Goal: Task Accomplishment & Management: Manage account settings

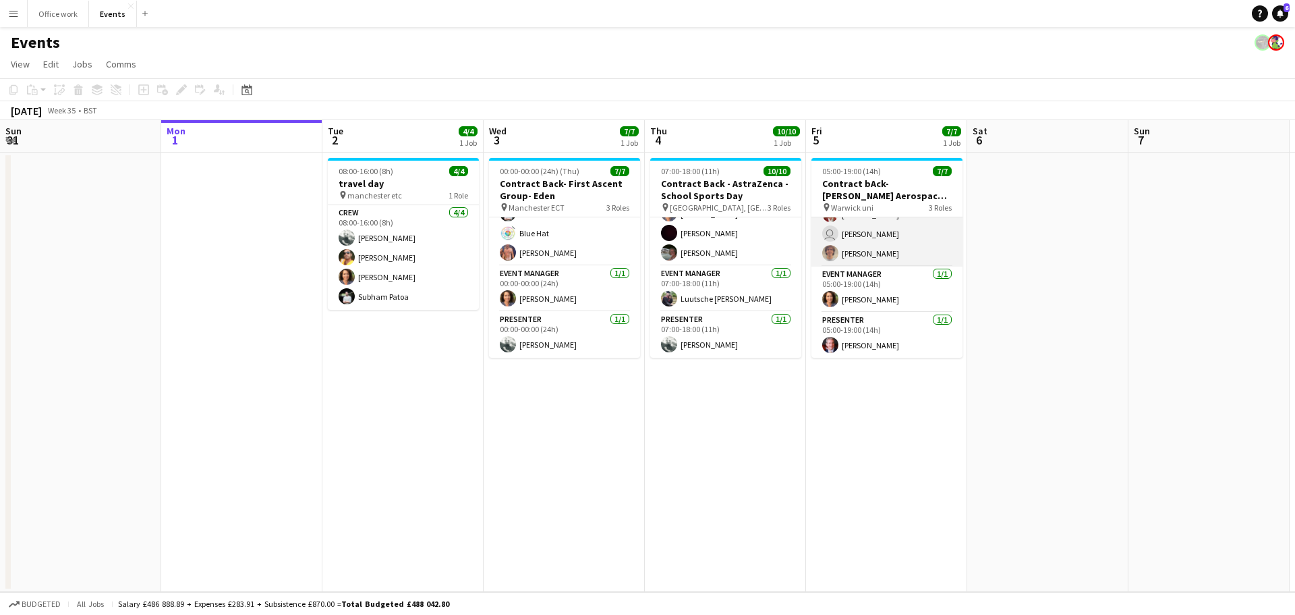
scroll to position [76, 0]
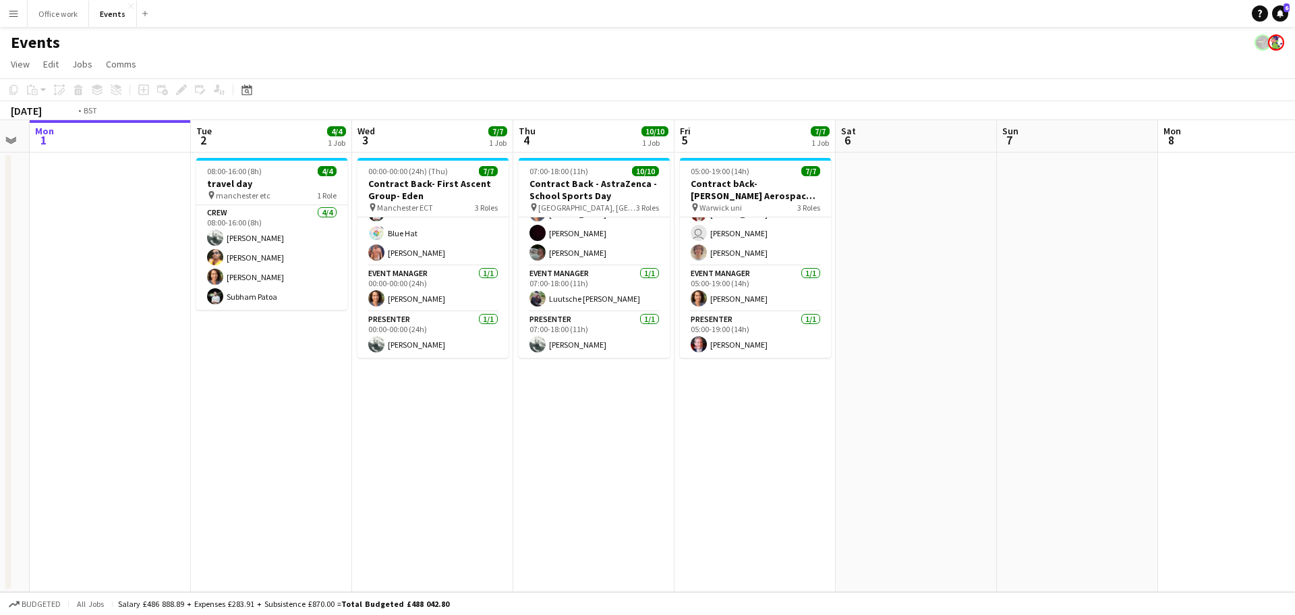
drag, startPoint x: 1121, startPoint y: 365, endPoint x: 382, endPoint y: 414, distance: 740.3
click at [382, 414] on app-calendar-viewport "Fri 29 Sat 30 Sun 31 Mon 1 Tue 2 4/4 1 Job Wed 3 7/7 1 Job Thu 4 10/10 1 Job Fr…" at bounding box center [647, 356] width 1295 height 472
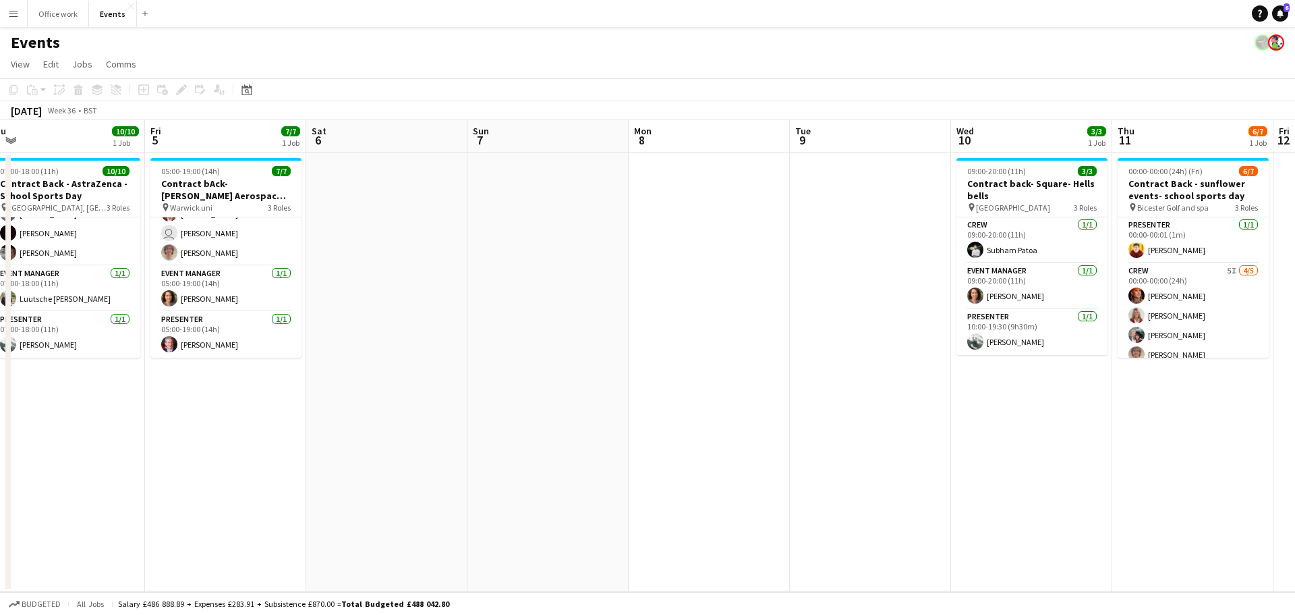
drag, startPoint x: 899, startPoint y: 420, endPoint x: 452, endPoint y: 440, distance: 447.0
click at [452, 440] on app-calendar-viewport "Tue 2 4/4 1 Job Wed 3 7/7 1 Job Thu 4 10/10 1 Job Fri 5 7/7 1 Job Sat 6 Sun 7 M…" at bounding box center [647, 356] width 1295 height 472
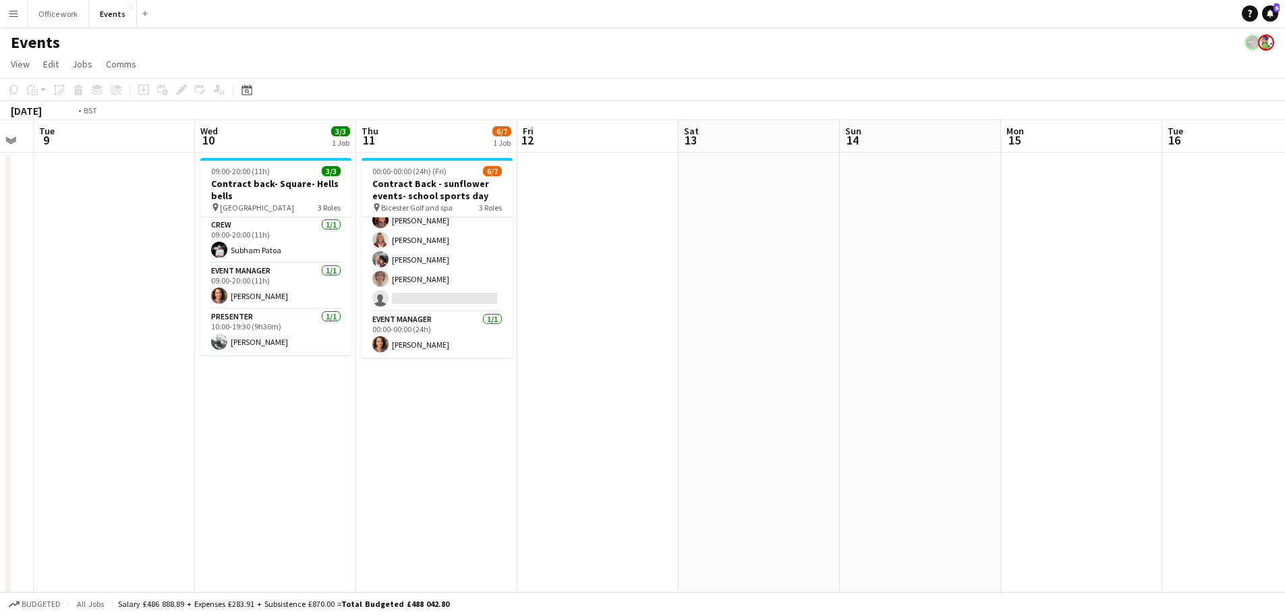
drag, startPoint x: 977, startPoint y: 295, endPoint x: 256, endPoint y: 331, distance: 722.0
click at [256, 331] on app-calendar-viewport "Fri 5 7/7 1 Job Sat 6 Sun 7 Mon 8 Tue 9 Wed 10 3/3 1 Job Thu 11 6/7 1 Job Fri 1…" at bounding box center [642, 456] width 1285 height 673
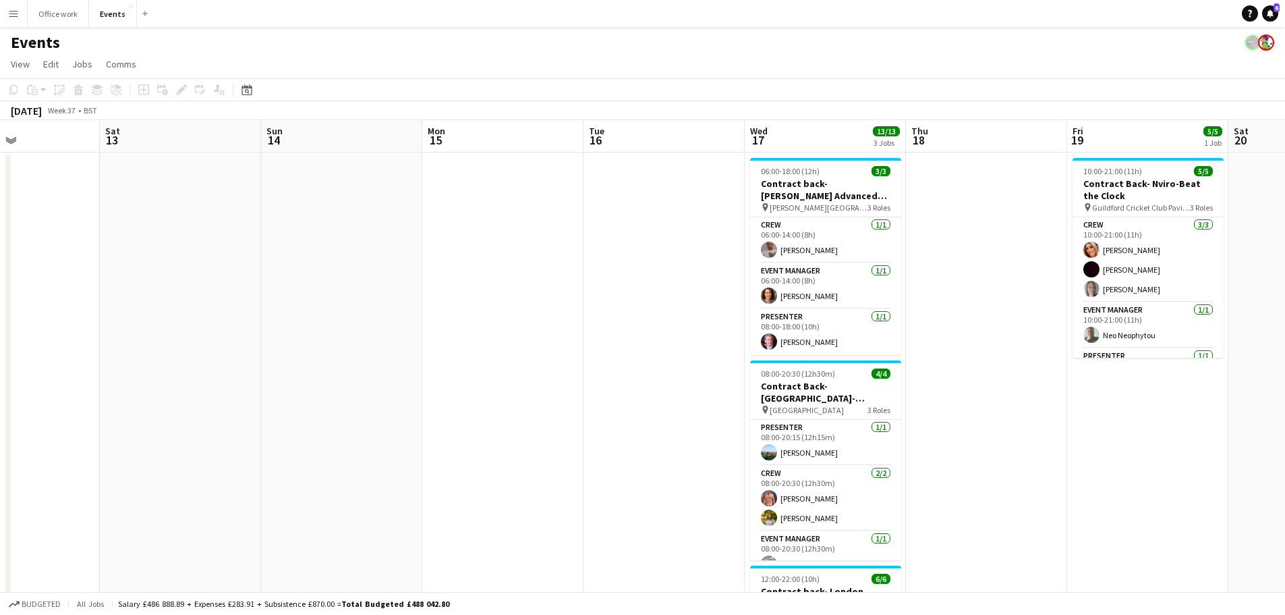
scroll to position [67, 0]
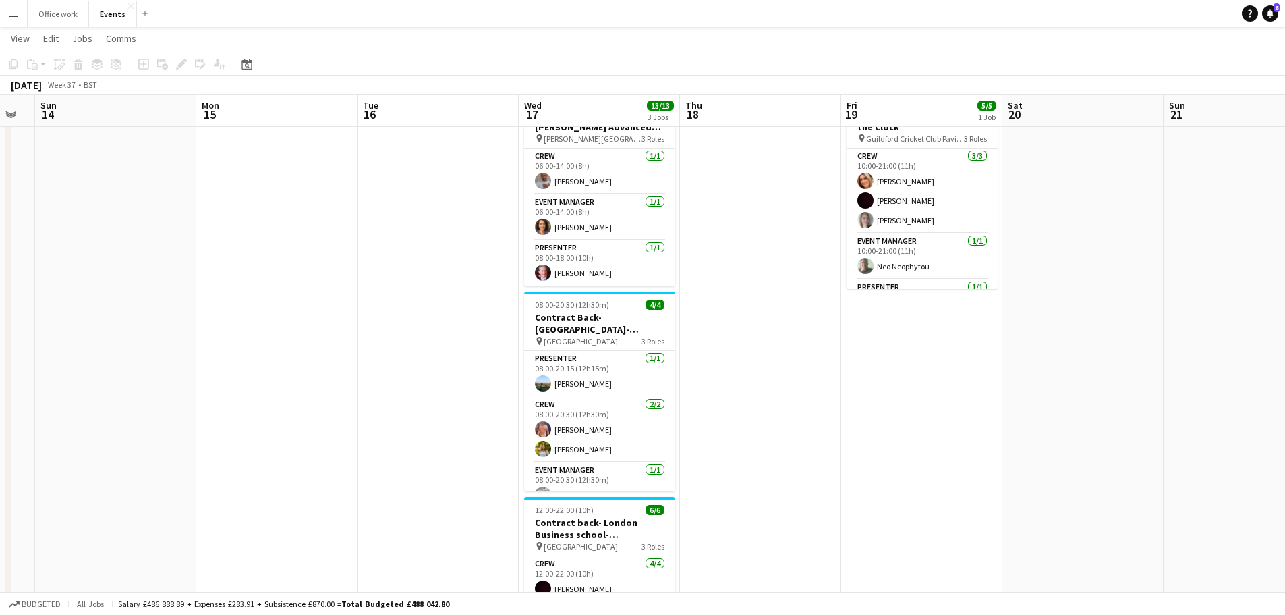
drag, startPoint x: 710, startPoint y: 401, endPoint x: 673, endPoint y: 407, distance: 37.5
click at [673, 407] on app-calendar-viewport "Wed 10 3/3 1 Job Thu 11 6/7 1 Job Fri 12 Sat 13 Sun 14 Mon 15 Tue 16 Wed 17 13/…" at bounding box center [642, 354] width 1285 height 739
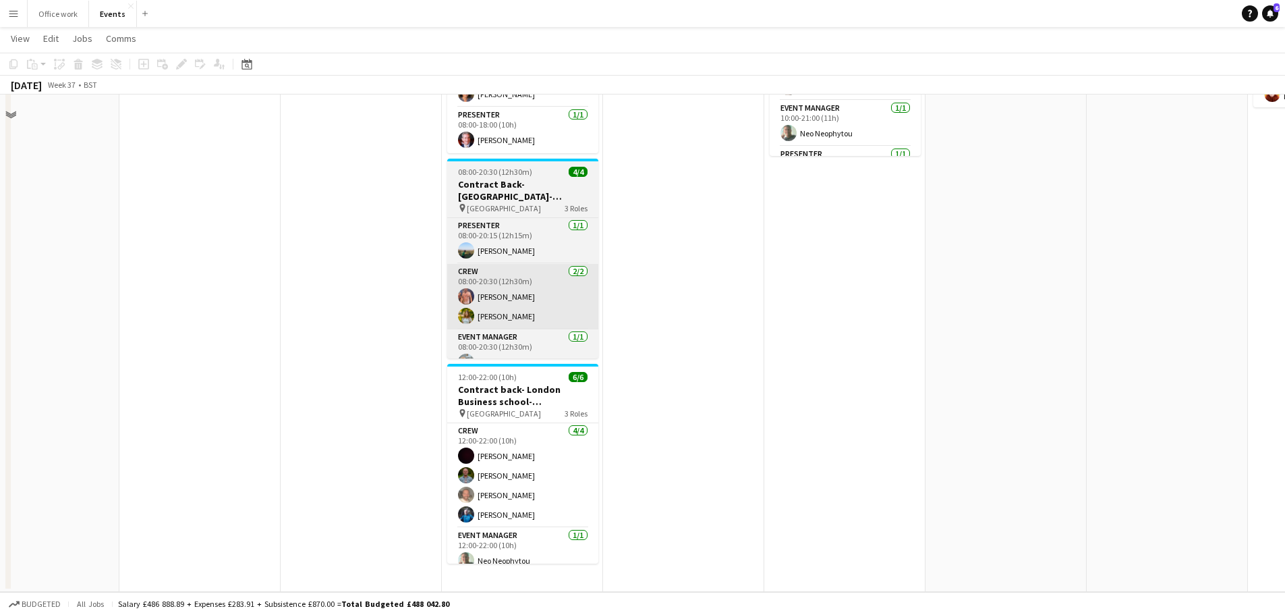
scroll to position [0, 0]
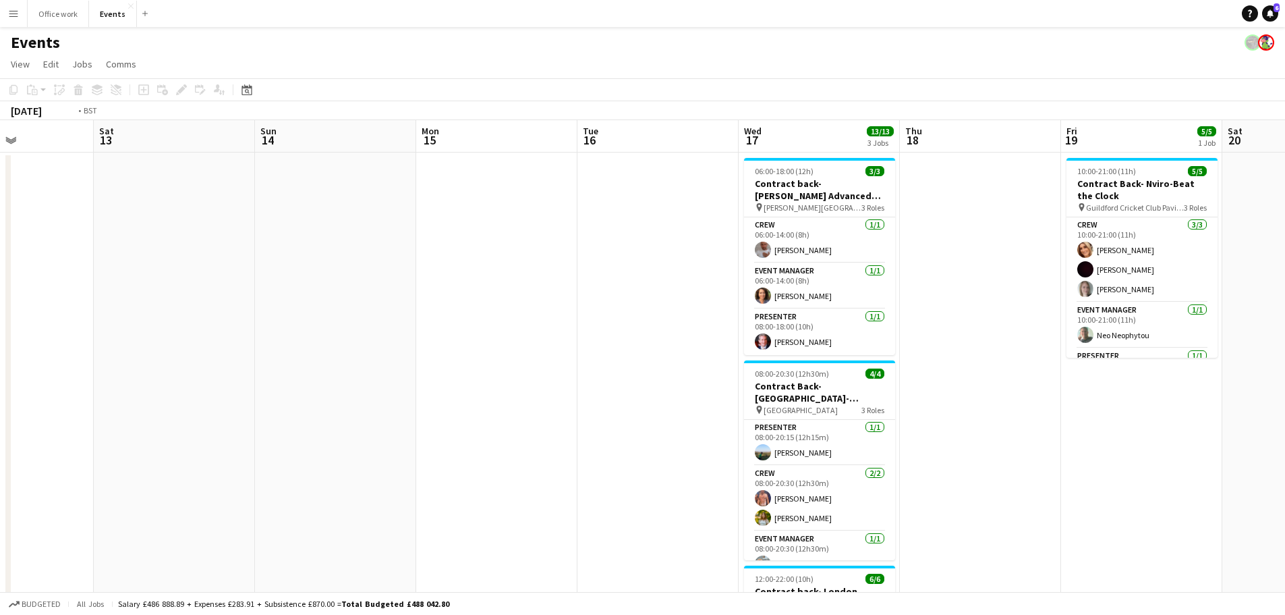
drag, startPoint x: 958, startPoint y: 407, endPoint x: 492, endPoint y: 475, distance: 470.3
click at [492, 475] on app-calendar-viewport "Wed 10 3/3 1 Job Thu 11 6/7 1 Job Fri 12 Sat 13 Sun 14 Mon 15 Tue 16 Wed 17 13/…" at bounding box center [642, 456] width 1285 height 673
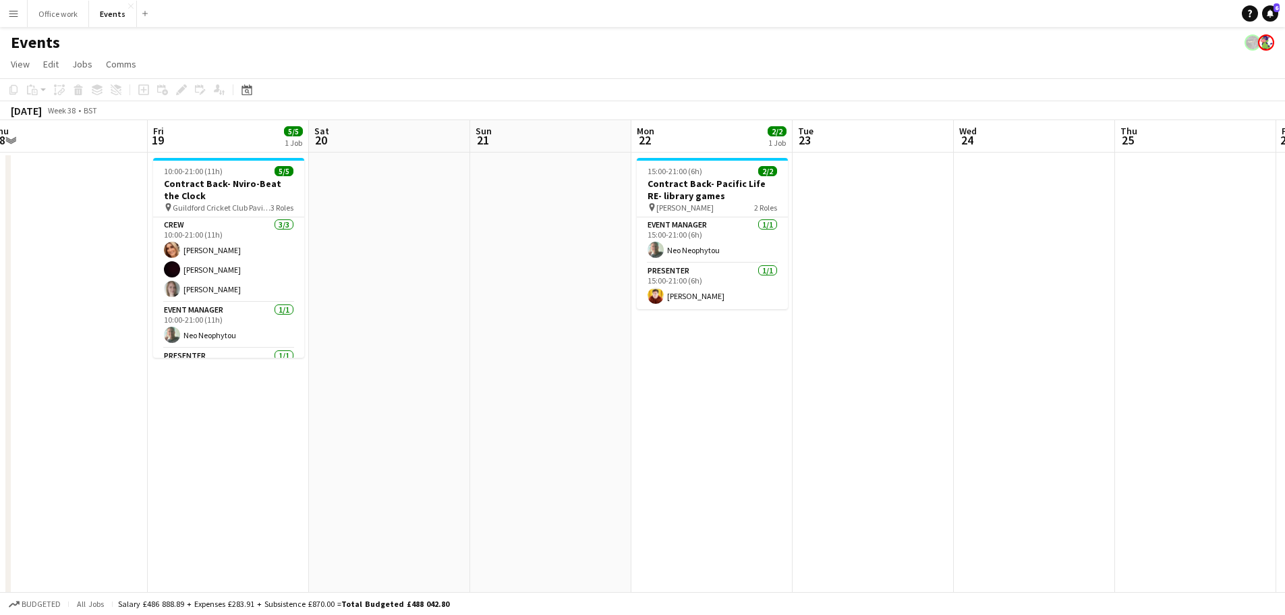
drag, startPoint x: 719, startPoint y: 411, endPoint x: 509, endPoint y: 426, distance: 210.3
click at [509, 426] on app-calendar-viewport "Sun 14 Mon 15 Tue 16 Wed 17 13/13 3 Jobs Thu 18 Fri 19 5/5 1 Job Sat 20 Sun 21 …" at bounding box center [642, 456] width 1285 height 673
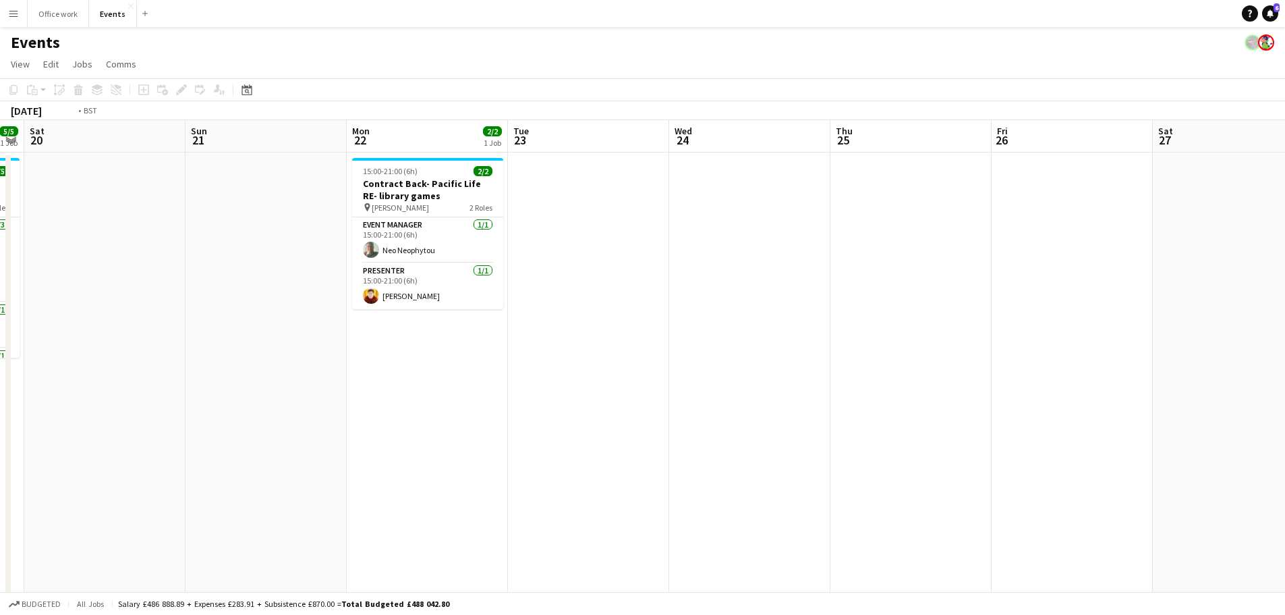
drag, startPoint x: 862, startPoint y: 397, endPoint x: 46, endPoint y: 414, distance: 816.4
click at [45, 414] on app-calendar-viewport "Tue 16 Wed 17 13/13 3 Jobs Thu 18 Fri 19 5/5 1 Job Sat 20 Sun 21 Mon 22 2/2 1 J…" at bounding box center [642, 456] width 1285 height 673
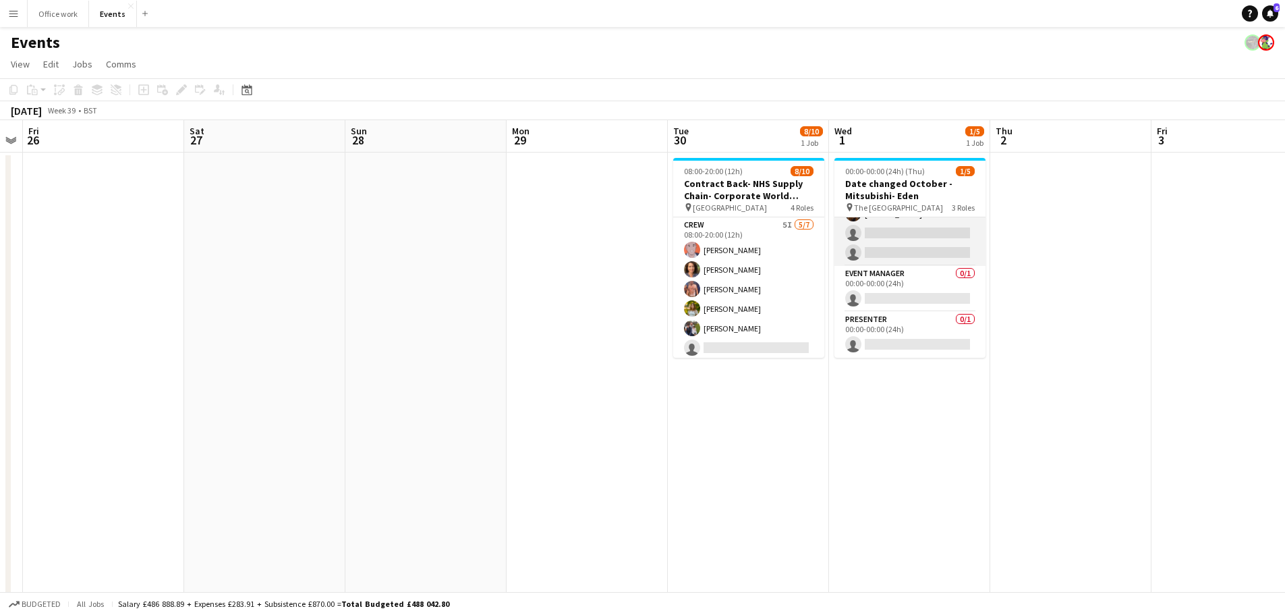
scroll to position [0, 0]
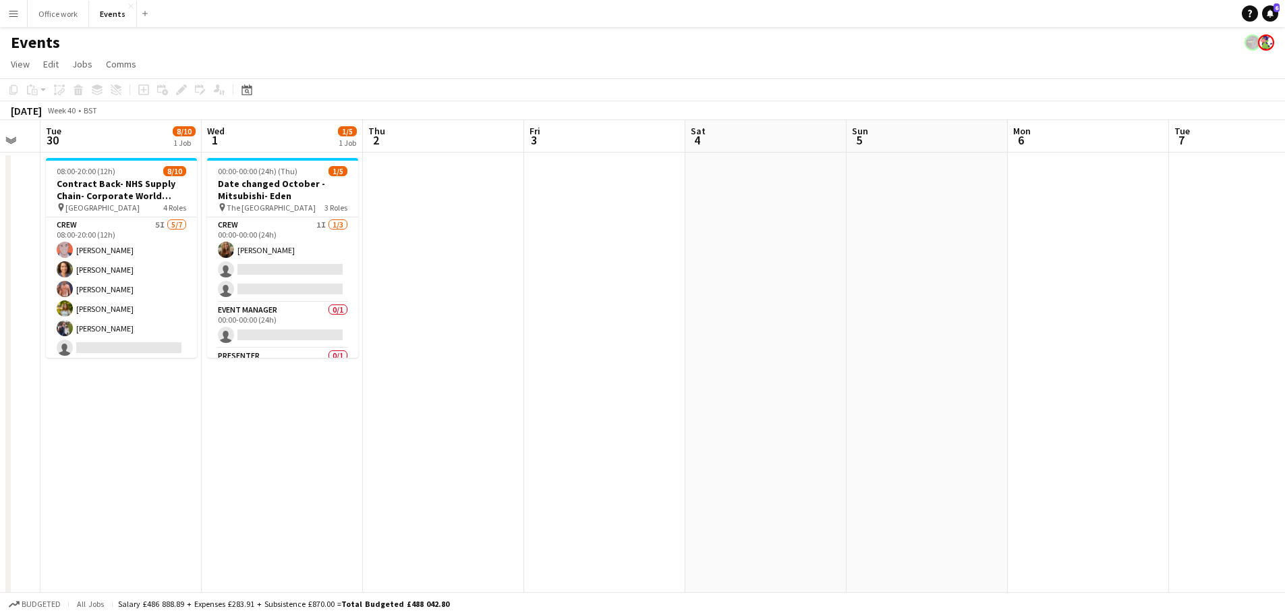
drag, startPoint x: 1021, startPoint y: 428, endPoint x: 399, endPoint y: 504, distance: 625.9
click at [399, 504] on app-calendar-viewport "Sat 27 Sun 28 Mon 29 Tue 30 8/10 1 Job Wed 1 1/5 1 Job Thu 2 Fri 3 Sat 4 Sun 5 …" at bounding box center [642, 456] width 1285 height 673
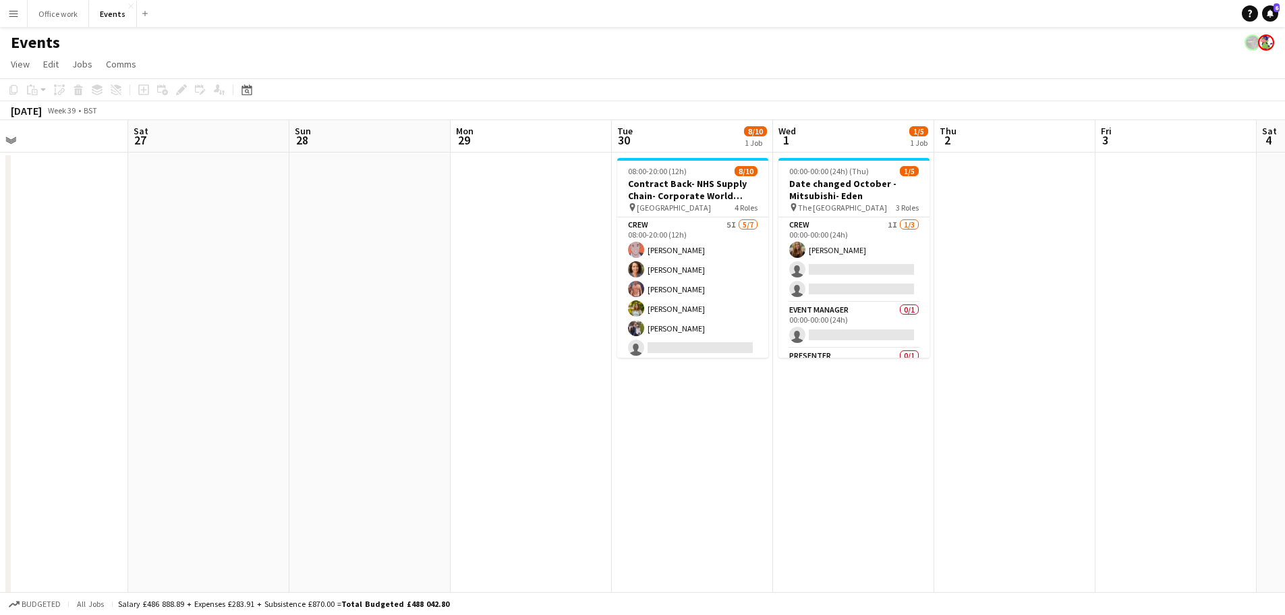
scroll to position [0, 297]
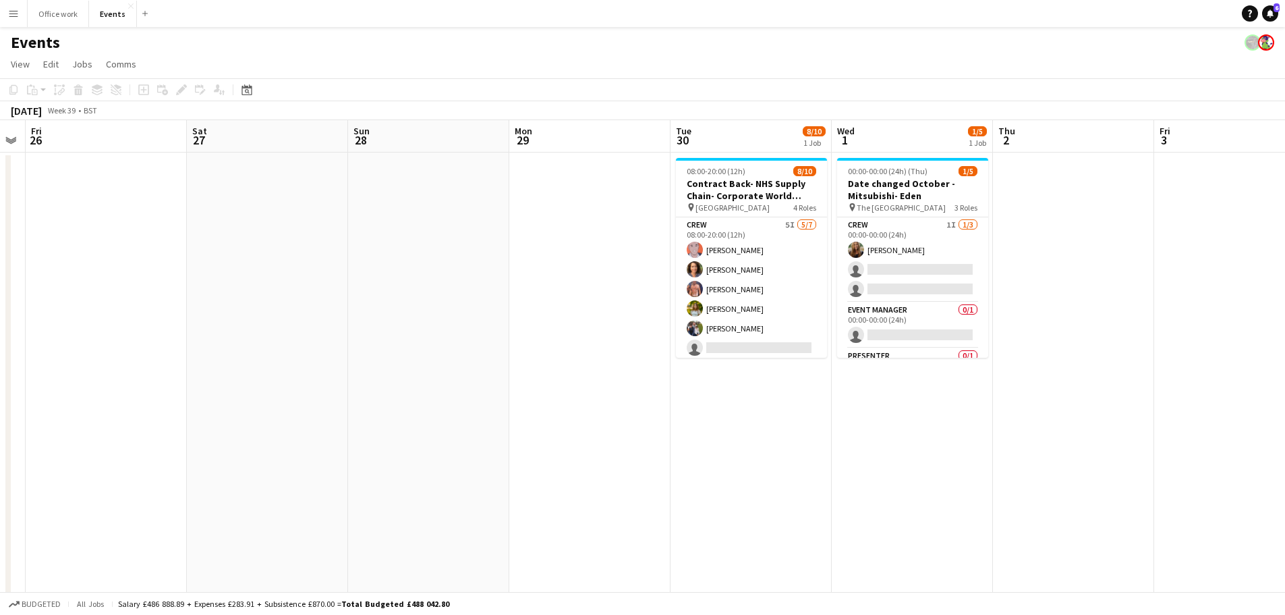
drag, startPoint x: 981, startPoint y: 496, endPoint x: 1001, endPoint y: 496, distance: 20.2
click at [1001, 496] on app-calendar-viewport "Wed 24 Thu 25 Fri 26 Sat 27 Sun 28 Mon 29 Tue 30 8/10 1 Job Wed 1 1/5 1 Job Thu…" at bounding box center [642, 456] width 1285 height 673
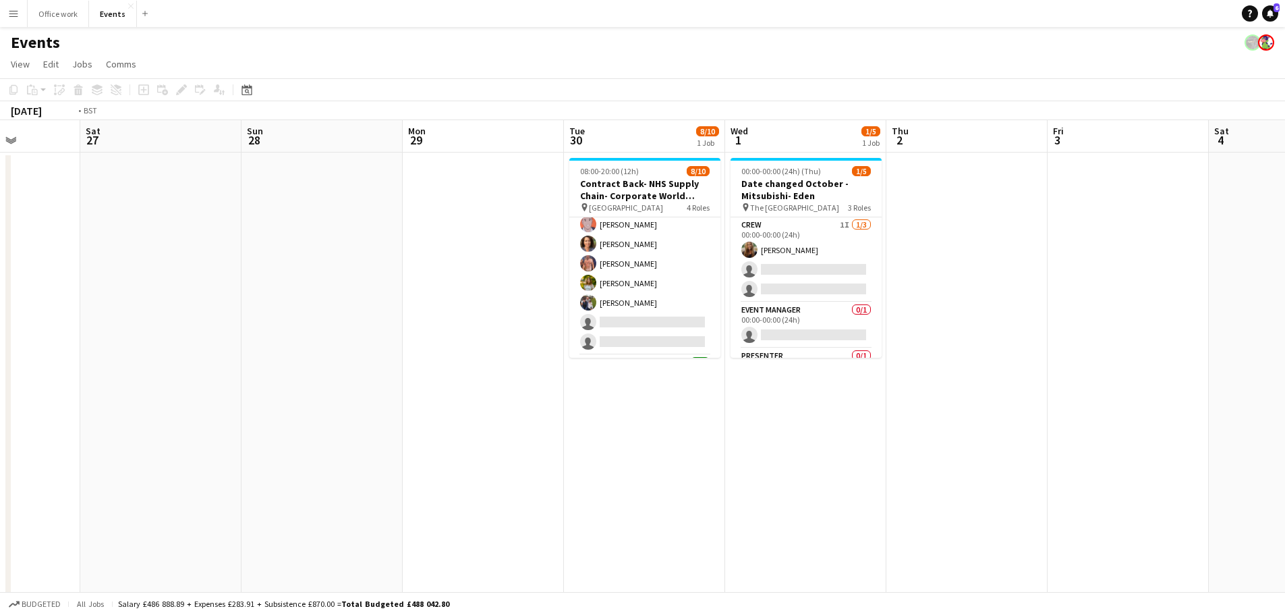
drag, startPoint x: 1115, startPoint y: 382, endPoint x: 569, endPoint y: 396, distance: 545.9
click at [577, 396] on app-calendar-viewport "Wed 24 Thu 25 Fri 26 Sat 27 Sun 28 Mon 29 Tue 30 8/10 1 Job Wed 1 1/5 1 Job Thu…" at bounding box center [642, 456] width 1285 height 673
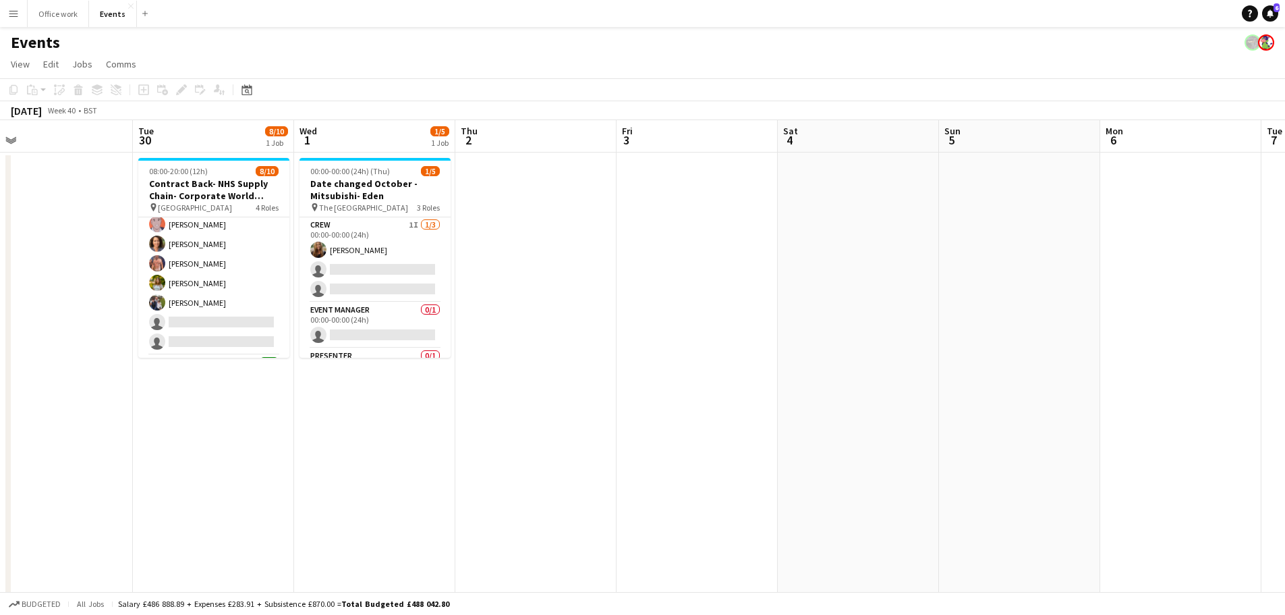
drag, startPoint x: 1095, startPoint y: 429, endPoint x: 450, endPoint y: 391, distance: 646.0
click at [492, 402] on app-calendar-viewport "Fri 26 Sat 27 Sun 28 Mon 29 Tue 30 8/10 1 Job Wed 1 1/5 1 Job Thu 2 Fri 3 Sat 4…" at bounding box center [642, 456] width 1285 height 673
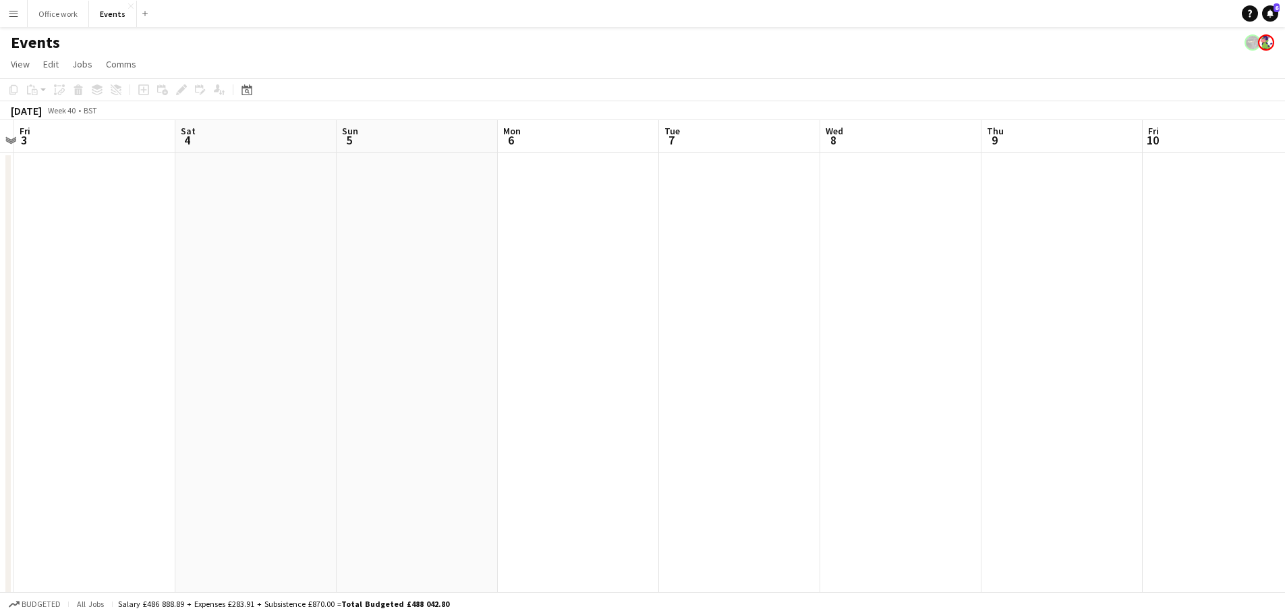
drag, startPoint x: 1071, startPoint y: 443, endPoint x: 534, endPoint y: 432, distance: 537.1
click at [584, 445] on app-calendar-viewport "Mon 29 Tue 30 8/10 1 Job Wed 1 1/5 1 Job Thu 2 Fri 3 Sat 4 Sun 5 Mon 6 Tue 7 We…" at bounding box center [642, 456] width 1285 height 673
drag, startPoint x: 815, startPoint y: 481, endPoint x: 354, endPoint y: 484, distance: 460.7
click at [376, 486] on app-calendar-viewport "Fri 3 Sat 4 Sun 5 Mon 6 Tue 7 Wed 8 Thu 9 Fri 10 Sat 11 Sun 12 Mon 13 Tue 14 We…" at bounding box center [642, 456] width 1285 height 673
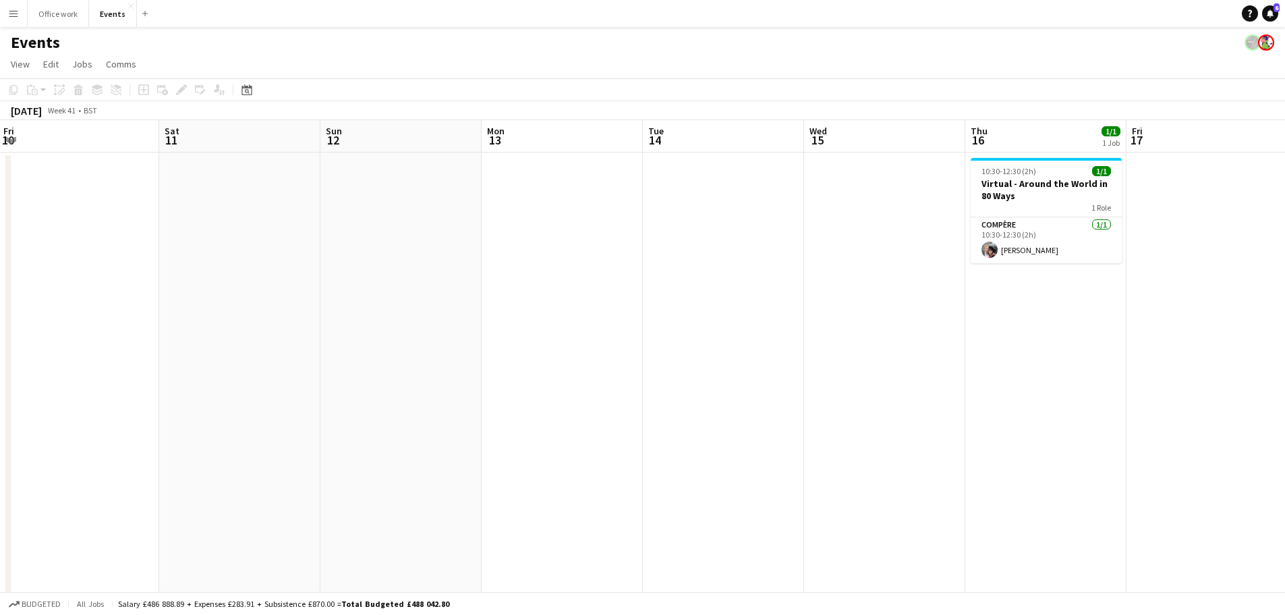
click at [362, 528] on app-calendar-viewport "Mon 6 Tue 7 Wed 8 Thu 9 Fri 10 Sat 11 Sun 12 Mon 13 Tue 14 Wed 15 Thu 16 1/1 1 …" at bounding box center [642, 456] width 1285 height 673
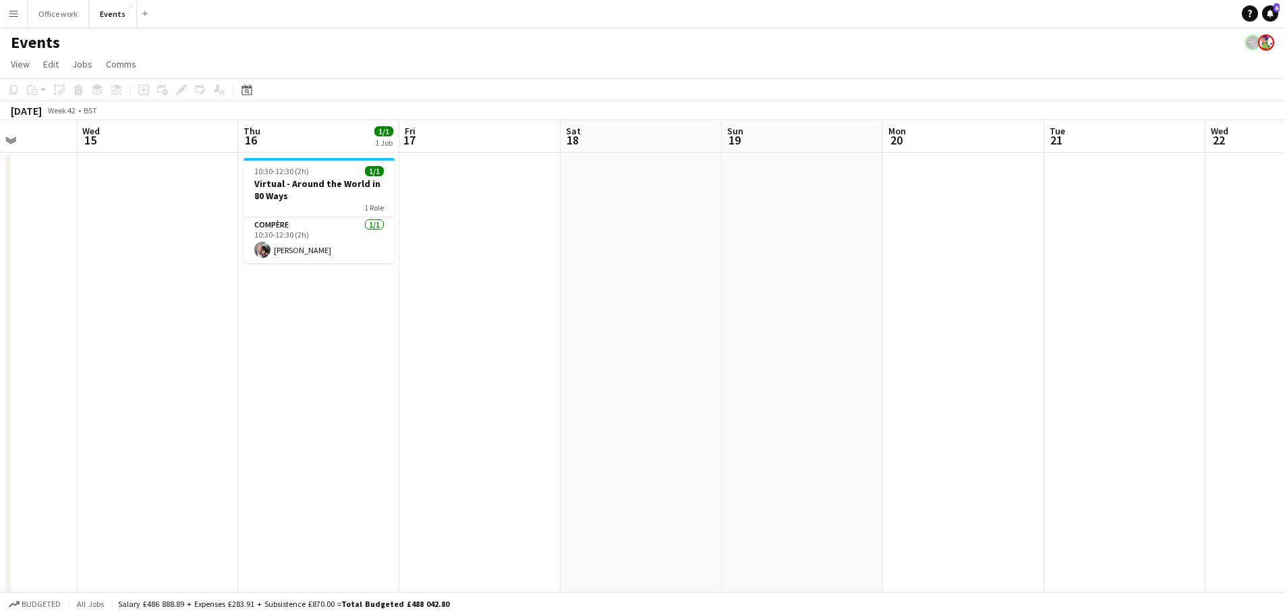
drag, startPoint x: 753, startPoint y: 393, endPoint x: 430, endPoint y: 424, distance: 324.6
click at [341, 450] on app-calendar-viewport "Sat 11 Sun 12 Mon 13 Tue 14 Wed 15 Thu 16 1/1 1 Job Fri 17 Sat 18 Sun 19 Mon 20…" at bounding box center [642, 456] width 1285 height 673
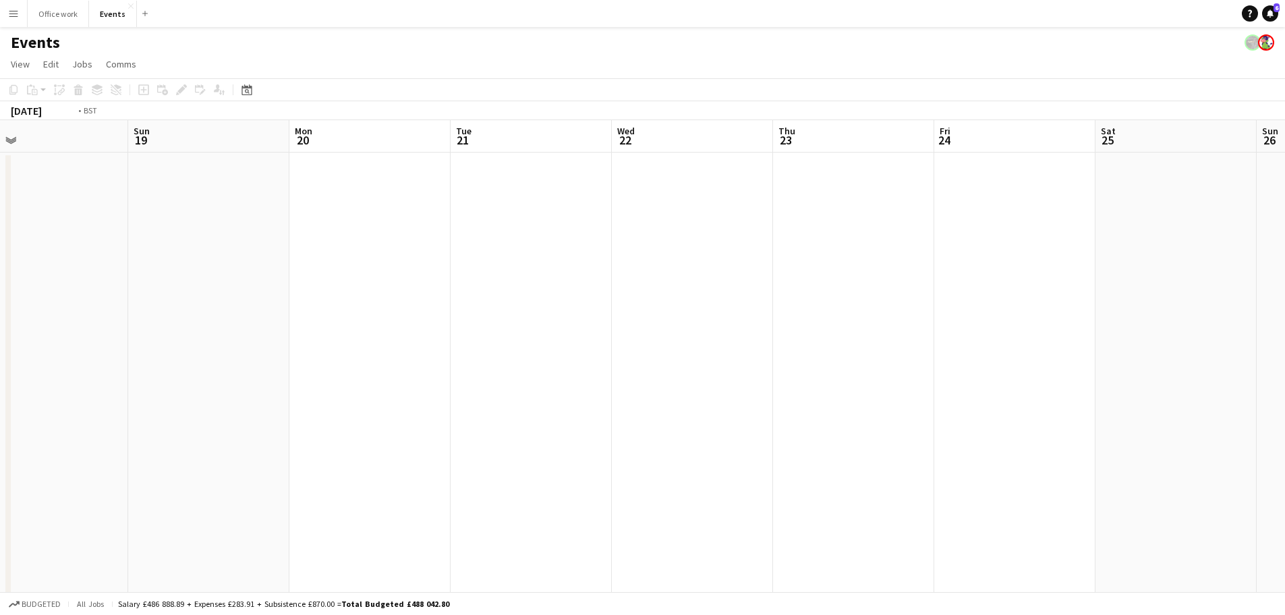
drag, startPoint x: 838, startPoint y: 424, endPoint x: 393, endPoint y: 494, distance: 450.0
click at [414, 494] on app-calendar-viewport "Wed 15 Thu 16 1/1 1 Job Fri 17 Sat 18 Sun 19 Mon 20 Tue 21 Wed 22 Thu 23 Fri 24…" at bounding box center [642, 456] width 1285 height 673
drag, startPoint x: 921, startPoint y: 446, endPoint x: 248, endPoint y: 482, distance: 673.5
click at [279, 493] on app-calendar-viewport "Mon 20 Tue 21 Wed 22 Thu 23 Fri 24 Sat 25 Sun 26 Mon 27 Tue 28 Wed 29 Thu 30 Fr…" at bounding box center [642, 456] width 1285 height 673
drag, startPoint x: 1033, startPoint y: 458, endPoint x: 300, endPoint y: 445, distance: 733.4
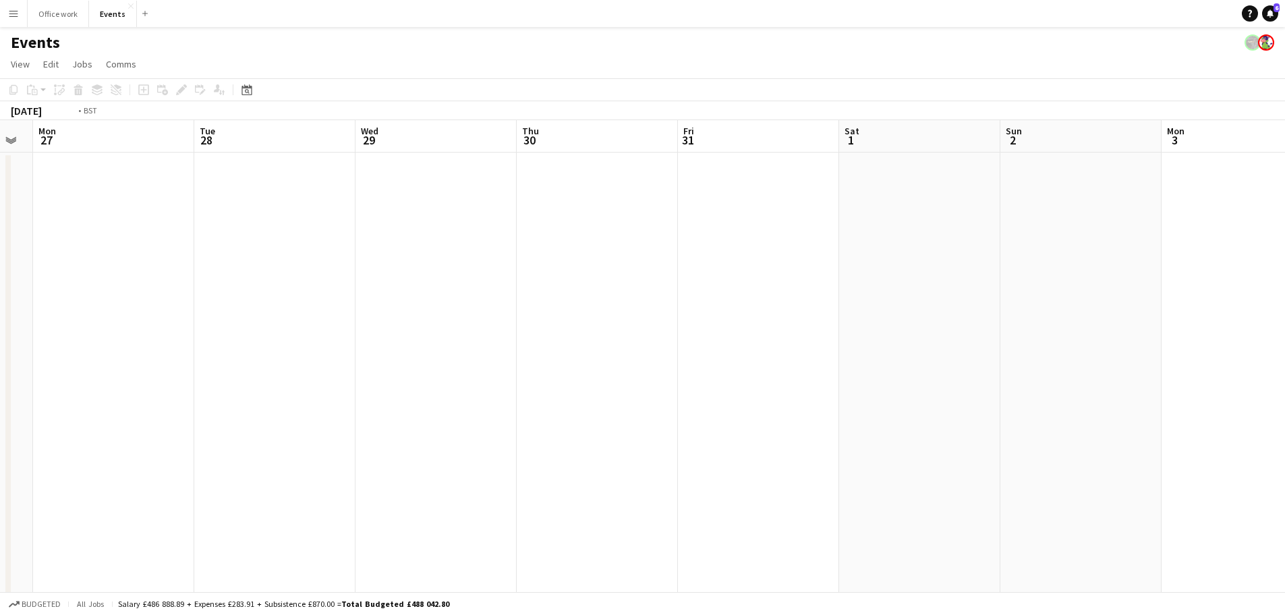
click at [309, 447] on app-calendar-viewport "Wed 22 Thu 23 Fri 24 Sat 25 Sun 26 Mon 27 Tue 28 Wed 29 Thu 30 Fri 31 Sat 1 Sun…" at bounding box center [642, 456] width 1285 height 673
drag, startPoint x: 567, startPoint y: 304, endPoint x: 225, endPoint y: 357, distance: 346.0
click at [221, 356] on app-calendar-viewport "Sun 26 Mon 27 Tue 28 Wed 29 Thu 30 Fri 31 Sat 1 Sun 2 Mon 3 Tue 4 Wed 5 Thu 6 F…" at bounding box center [642, 456] width 1285 height 673
drag, startPoint x: 776, startPoint y: 368, endPoint x: 458, endPoint y: 376, distance: 318.5
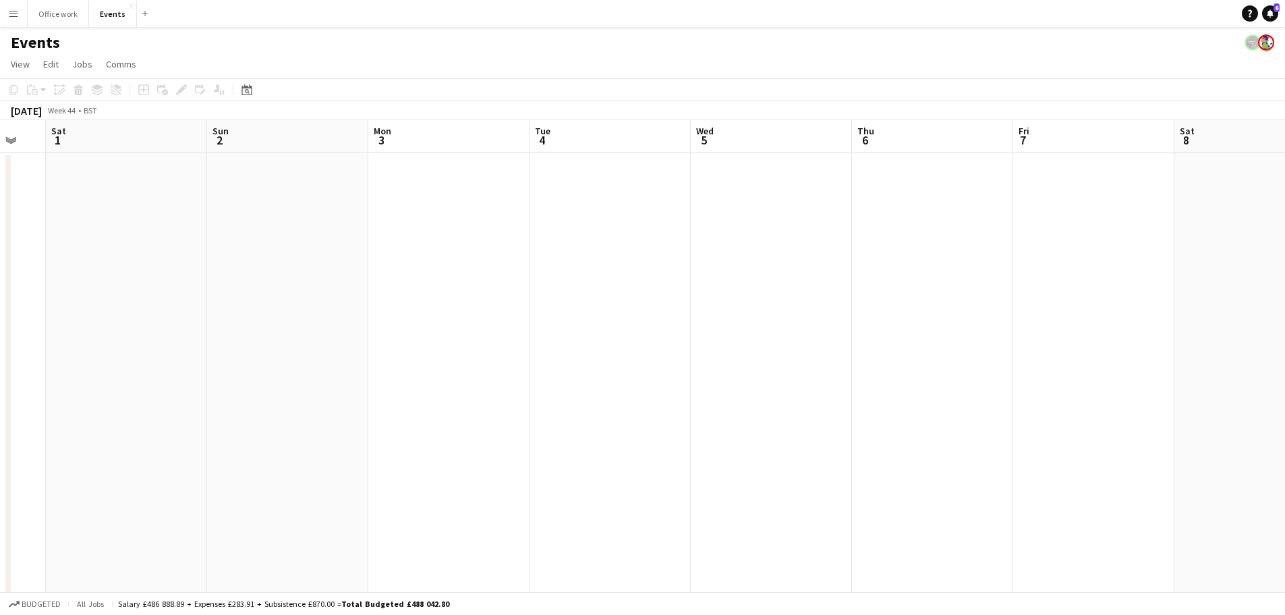
click at [428, 376] on app-calendar-viewport "Wed 29 Thu 30 Fri 31 Sat 1 Sun 2 Mon 3 Tue 4 Wed 5 Thu 6 Fri 7 Sat 8 Sun 9 Mon …" at bounding box center [642, 456] width 1285 height 673
click at [284, 389] on app-calendar-viewport "Fri 31 Sat 1 Sun 2 Mon 3 Tue 4 Wed 5 Thu 6 Fri 7 Sat 8 Sun 9 Mon 10 Tue 11 Wed …" at bounding box center [642, 456] width 1285 height 673
drag, startPoint x: 864, startPoint y: 423, endPoint x: 211, endPoint y: 379, distance: 654.5
click at [227, 381] on app-calendar-viewport "Tue 4 Wed 5 Thu 6 Fri 7 Sat 8 Sun 9 Mon 10 Tue 11 Wed 12 Thu 13 Fri 14 Sat 15 S…" at bounding box center [642, 456] width 1285 height 673
drag, startPoint x: 539, startPoint y: 379, endPoint x: 904, endPoint y: 401, distance: 365.6
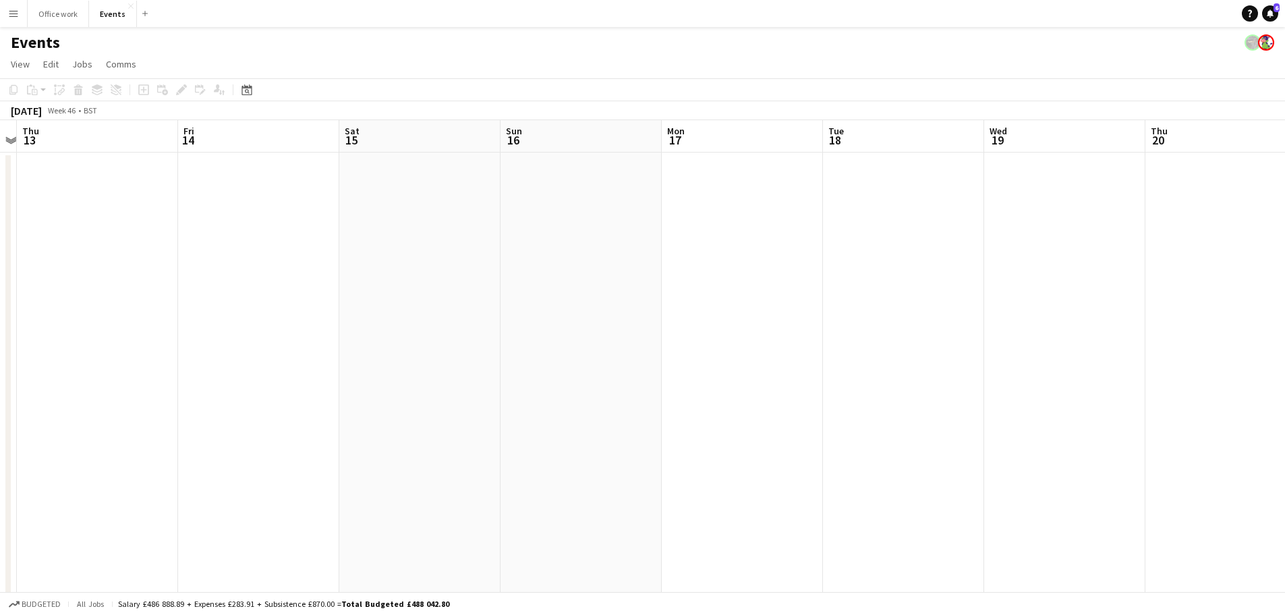
click at [314, 374] on app-calendar-viewport "Mon 10 Tue 11 Wed 12 Thu 13 Fri 14 Sat 15 Sun 16 Mon 17 Tue 18 Wed 19 Thu 20 Fr…" at bounding box center [642, 456] width 1285 height 673
drag, startPoint x: 538, startPoint y: 423, endPoint x: 223, endPoint y: 409, distance: 315.3
click at [223, 409] on app-calendar-viewport "Wed 12 Thu 13 Fri 14 Sat 15 Sun 16 Mon 17 Tue 18 Wed 19 Thu 20 Fri 21 Sat 22 Su…" at bounding box center [642, 456] width 1285 height 673
drag, startPoint x: 822, startPoint y: 426, endPoint x: 577, endPoint y: 405, distance: 245.0
click at [288, 428] on app-calendar-viewport "Wed 19 Thu 20 Fri 21 Sat 22 Sun 23 Mon 24 Tue 25 Wed 26 Thu 27 Fri 28 Sat 29 Su…" at bounding box center [642, 456] width 1285 height 673
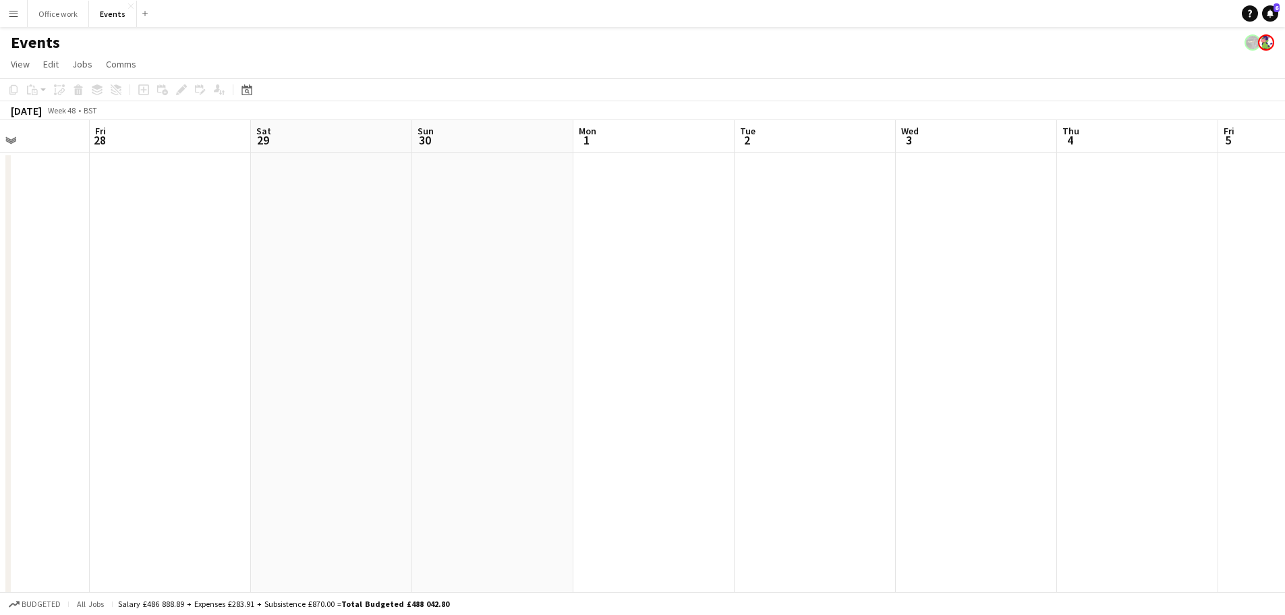
drag, startPoint x: 595, startPoint y: 468, endPoint x: 849, endPoint y: 385, distance: 266.9
click at [170, 468] on app-calendar-viewport "Sun 23 Mon 24 Tue 25 Wed 26 Thu 27 Fri 28 Sat 29 Sun 30 Mon 1 Tue 2 Wed 3 Thu 4…" at bounding box center [642, 456] width 1285 height 673
drag, startPoint x: 870, startPoint y: 402, endPoint x: 208, endPoint y: 401, distance: 661.8
click at [208, 402] on app-calendar-viewport "Tue 25 Wed 26 Thu 27 Fri 28 Sat 29 Sun 30 Mon 1 Tue 2 Wed 3 Thu 4 Fri 5 Sat 6 S…" at bounding box center [642, 456] width 1285 height 673
drag, startPoint x: 806, startPoint y: 416, endPoint x: 550, endPoint y: 372, distance: 260.2
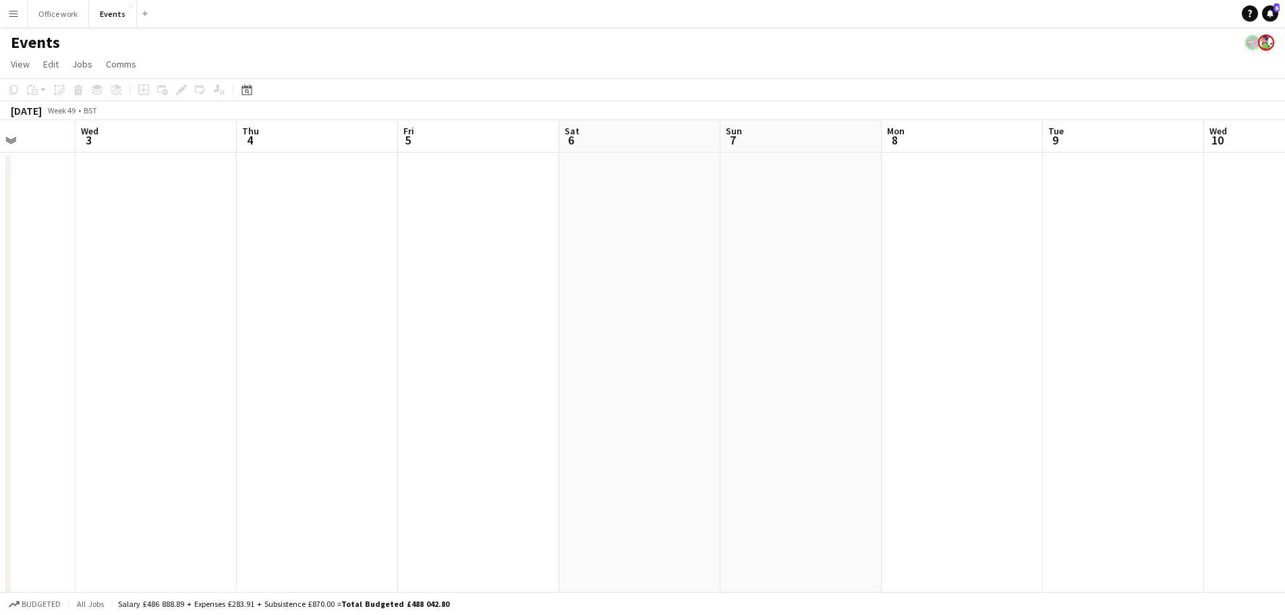
click at [117, 428] on app-calendar-viewport "Sun 30 Mon 1 Tue 2 Wed 3 Thu 4 Fri 5 Sat 6 Sun 7 Mon 8 Tue 9 Wed 10 Thu 11 Fri …" at bounding box center [642, 456] width 1285 height 673
drag, startPoint x: 819, startPoint y: 392, endPoint x: 975, endPoint y: 364, distance: 158.4
click at [161, 420] on app-calendar-viewport "Thu 4 Fri 5 Sat 6 Sun 7 Mon 8 Tue 9 Wed 10 Thu 11 Fri 12 Sat 13 Sun 14 Mon 15 T…" at bounding box center [642, 456] width 1285 height 673
click at [500, 362] on app-calendar-viewport "Tue 9 Wed 10 Thu 11 Fri 12 Sat 13 Sun 14 Mon 15 Tue 16 Wed 17 Thu 18 Fri 19 Sat…" at bounding box center [642, 456] width 1285 height 673
drag, startPoint x: 1105, startPoint y: 337, endPoint x: 625, endPoint y: 251, distance: 487.3
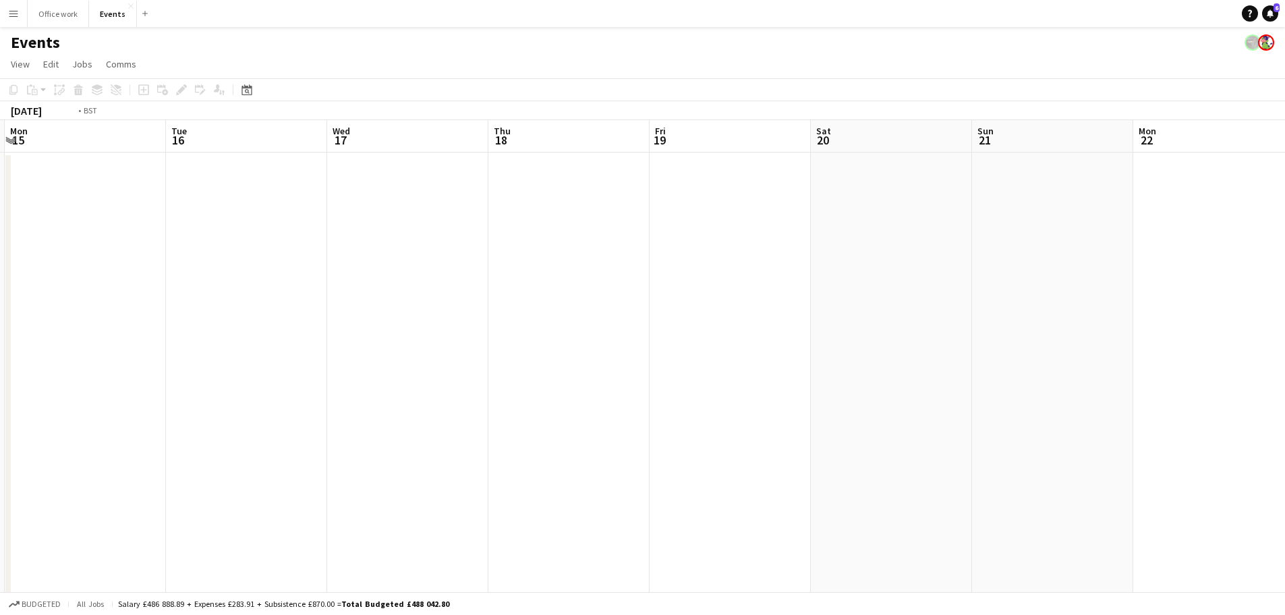
click at [175, 316] on app-calendar-viewport "Thu 11 Fri 12 Sat 13 Sun 14 Mon 15 Tue 16 Wed 17 Thu 18 Fri 19 Sat 20 Sun 21 Mo…" at bounding box center [642, 456] width 1285 height 673
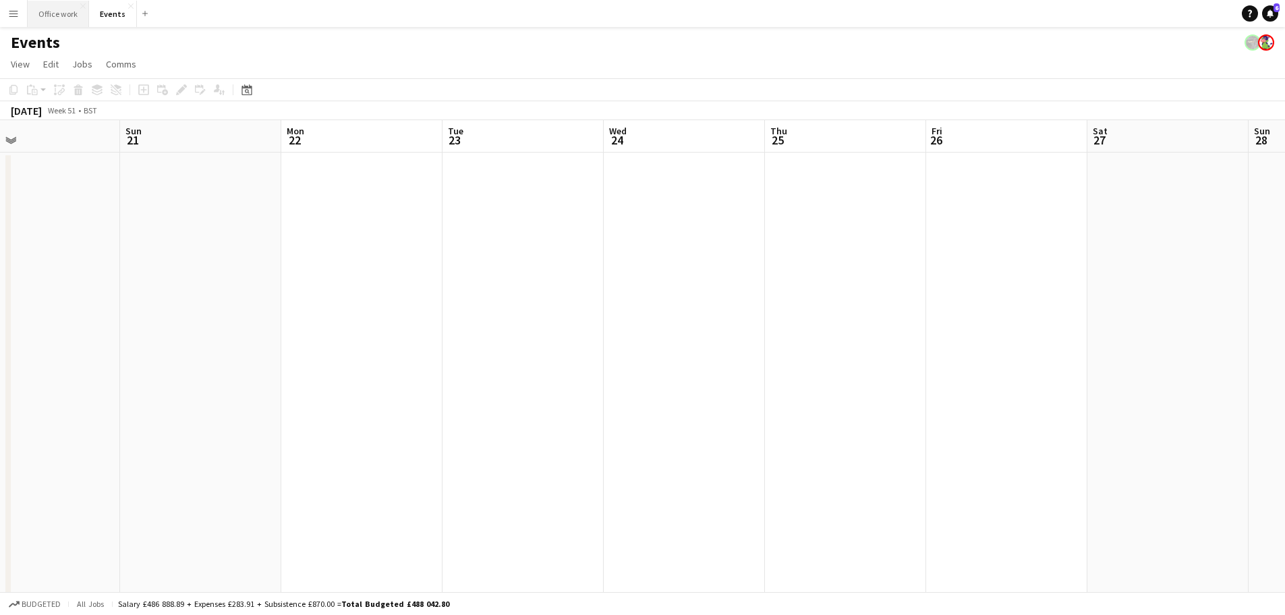
click at [67, 8] on button "Office work Close" at bounding box center [58, 14] width 61 height 26
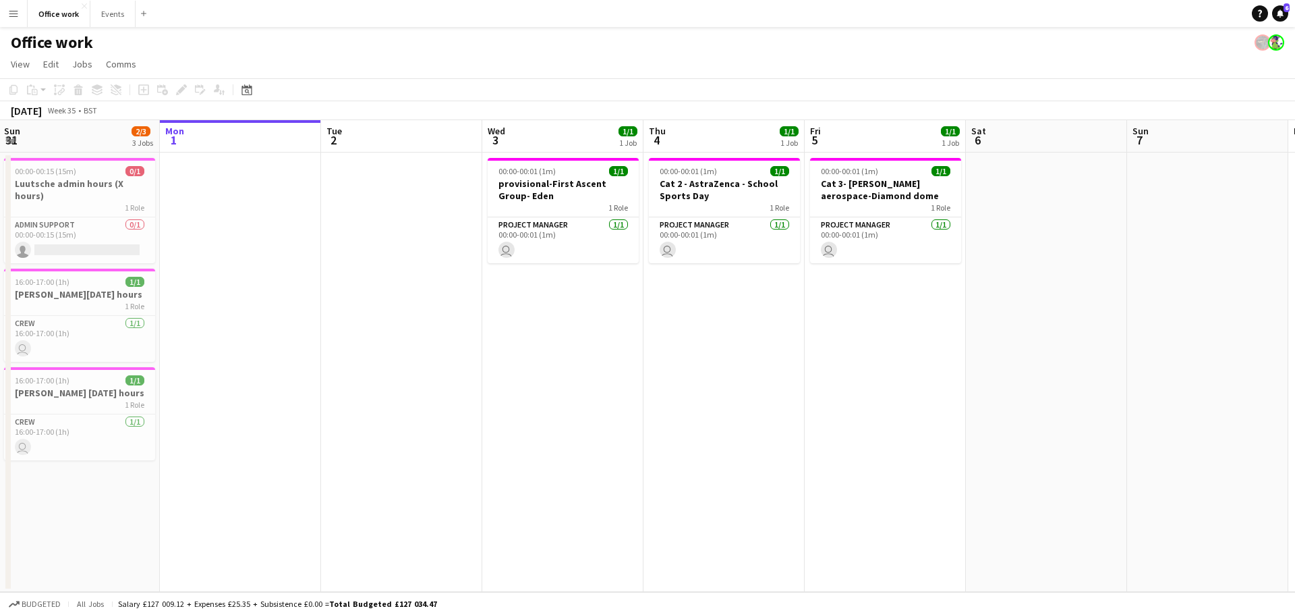
drag, startPoint x: 277, startPoint y: 339, endPoint x: 828, endPoint y: 387, distance: 553.9
click at [828, 387] on app-calendar-viewport "Fri 29 Sat 30 Sun 31 2/3 3 Jobs Mon 1 Tue 2 Wed 3 1/1 1 Job Thu 4 1/1 1 Job Fri…" at bounding box center [647, 356] width 1295 height 472
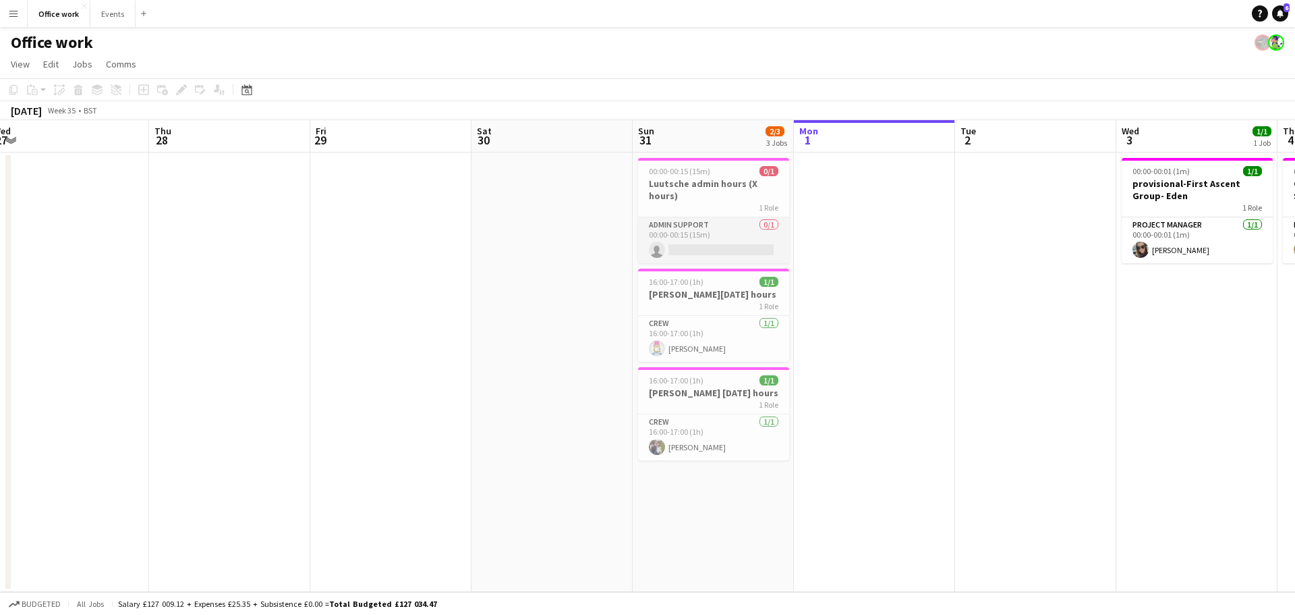
click at [731, 249] on app-card-role "Admin Support 0/1 00:00-00:15 (15m) single-neutral-actions" at bounding box center [713, 240] width 151 height 46
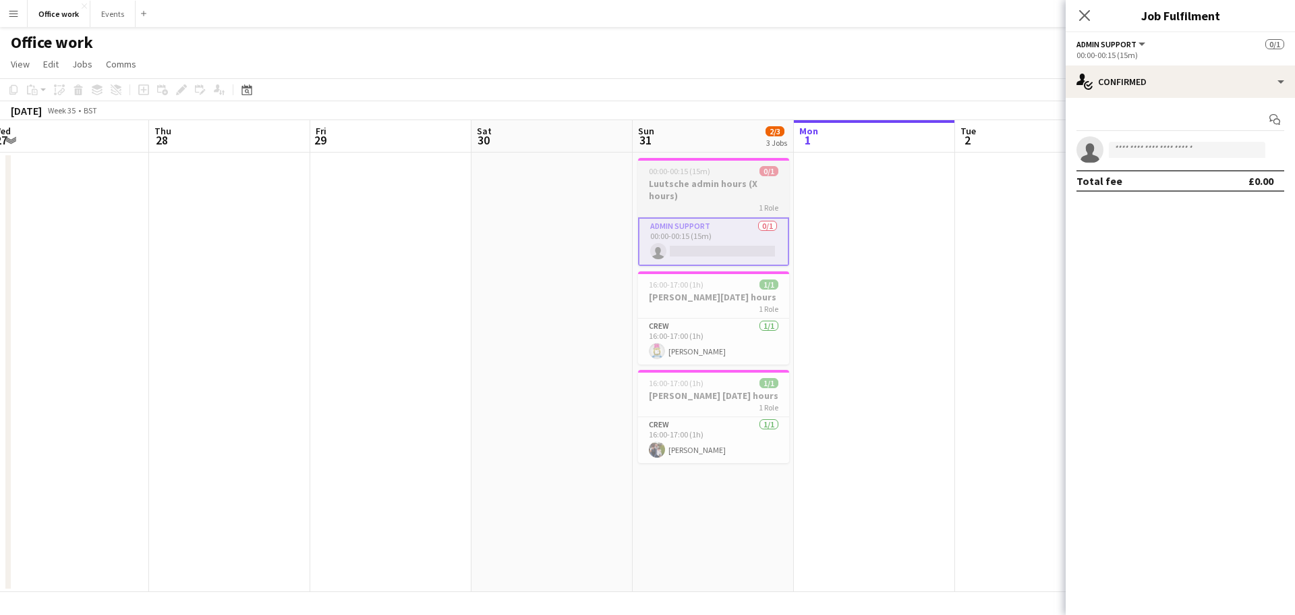
click at [747, 180] on h3 "Luutsche admin hours (X hours)" at bounding box center [713, 189] width 151 height 24
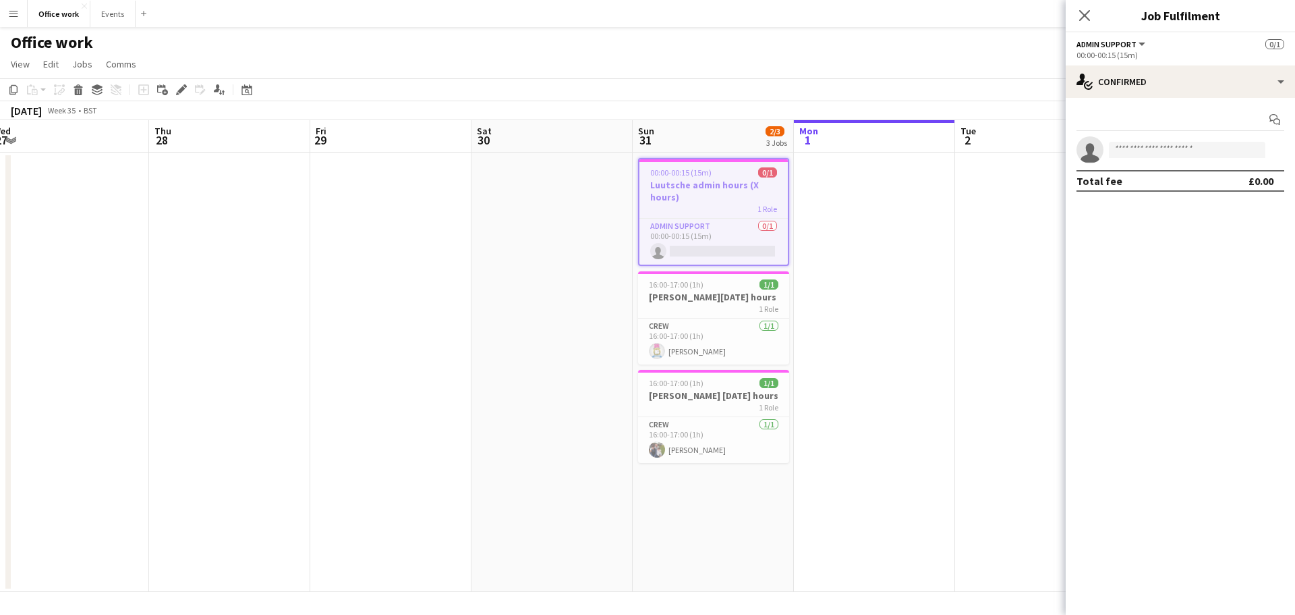
scroll to position [0, 335]
click at [188, 92] on div "Edit" at bounding box center [181, 90] width 16 height 16
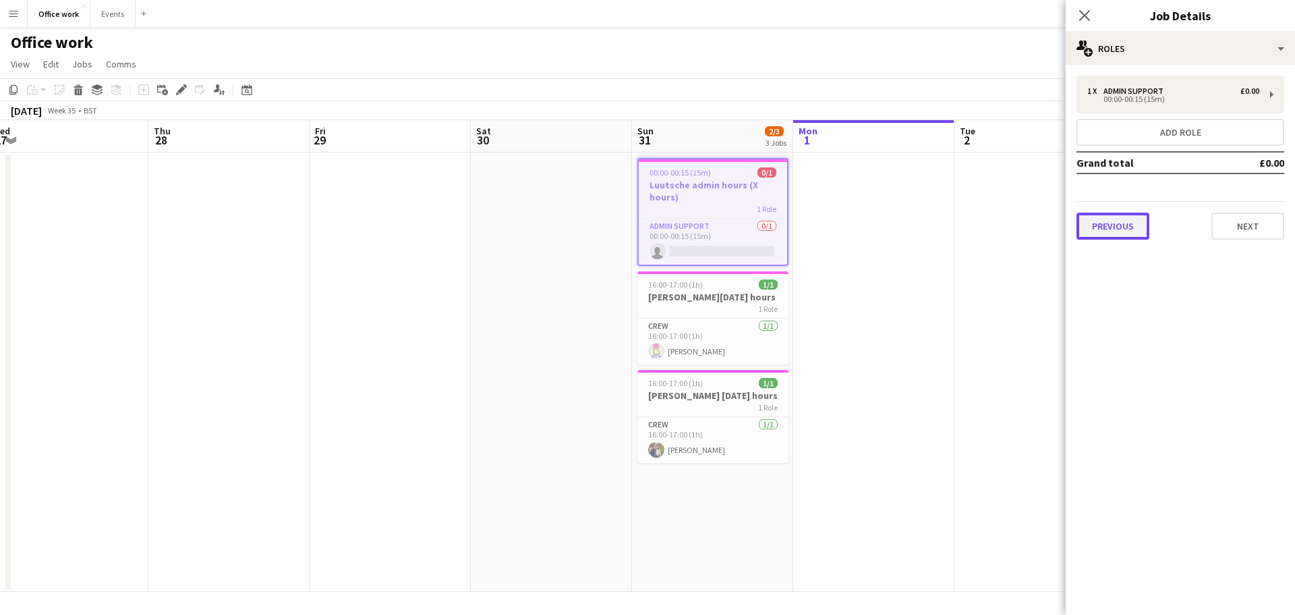
click at [1115, 214] on button "Previous" at bounding box center [1113, 225] width 73 height 27
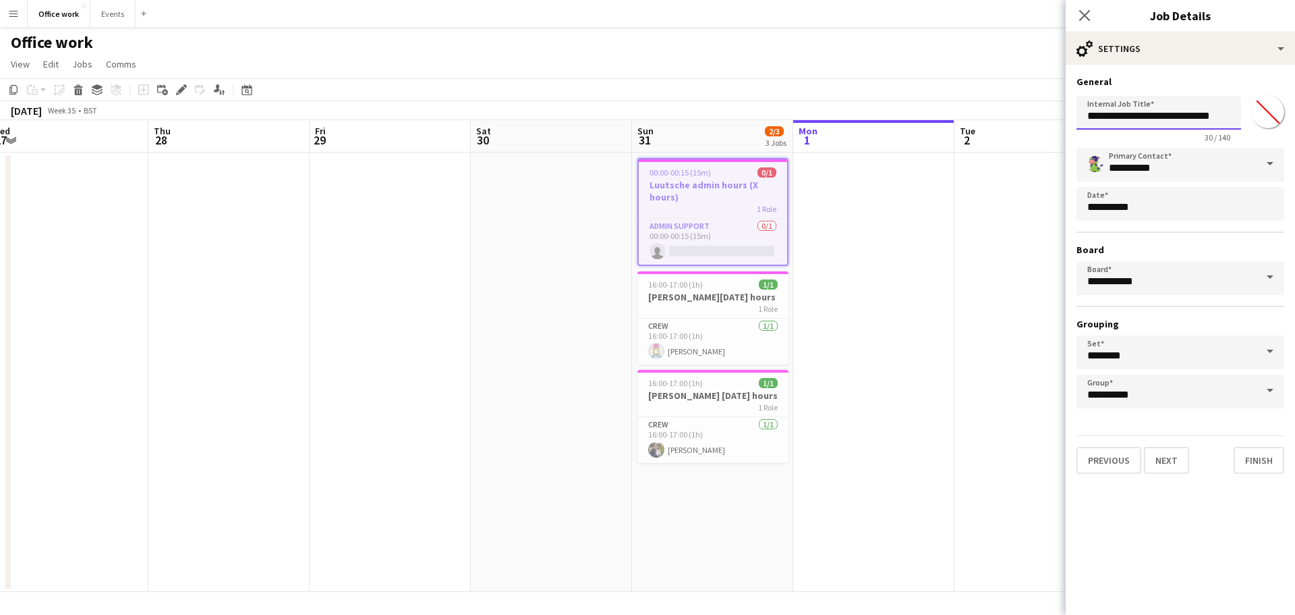
click at [1196, 115] on input "**********" at bounding box center [1159, 113] width 165 height 34
type input "**********"
click at [1172, 457] on button "Next" at bounding box center [1166, 460] width 45 height 27
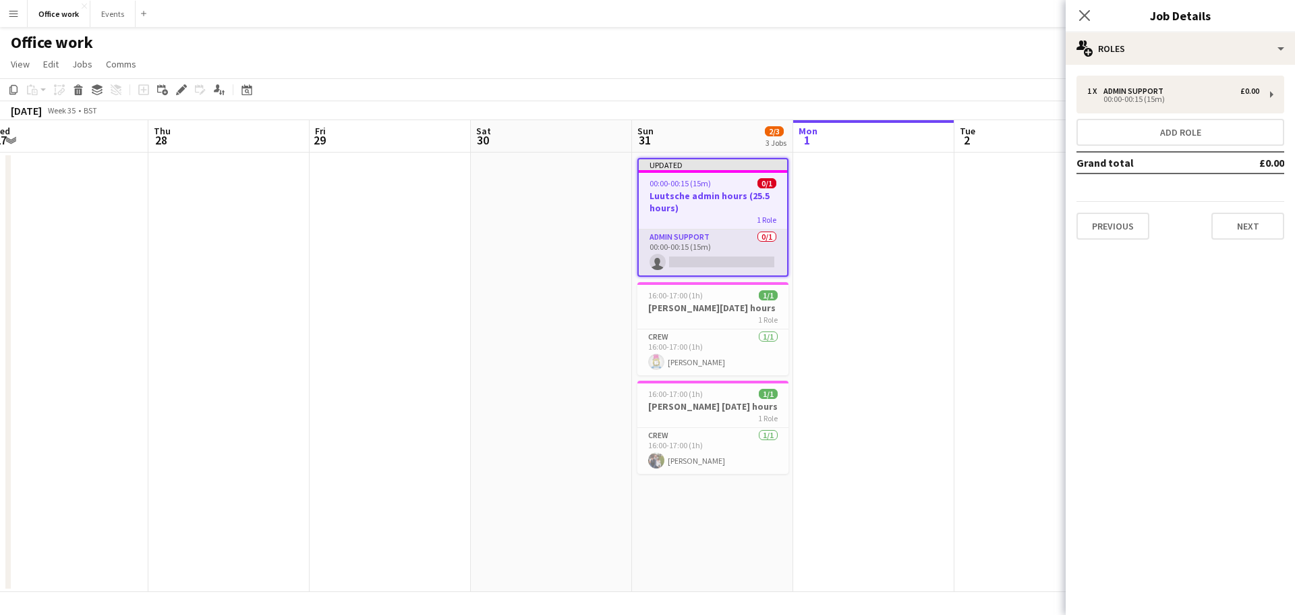
click at [762, 245] on app-card-role "Admin Support 0/1 00:00-00:15 (15m) single-neutral-actions" at bounding box center [713, 252] width 148 height 46
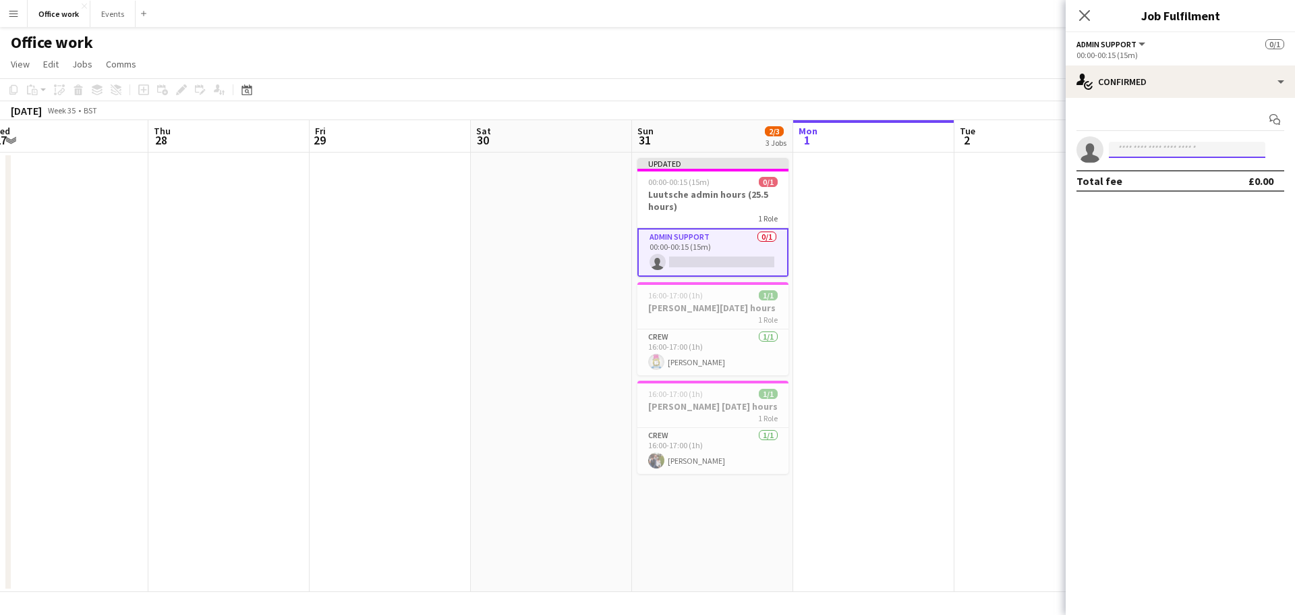
click at [1178, 147] on input at bounding box center [1187, 150] width 157 height 16
type input "***"
click at [1162, 181] on span "[EMAIL_ADDRESS][PERSON_NAME][DOMAIN_NAME]" at bounding box center [1187, 180] width 135 height 11
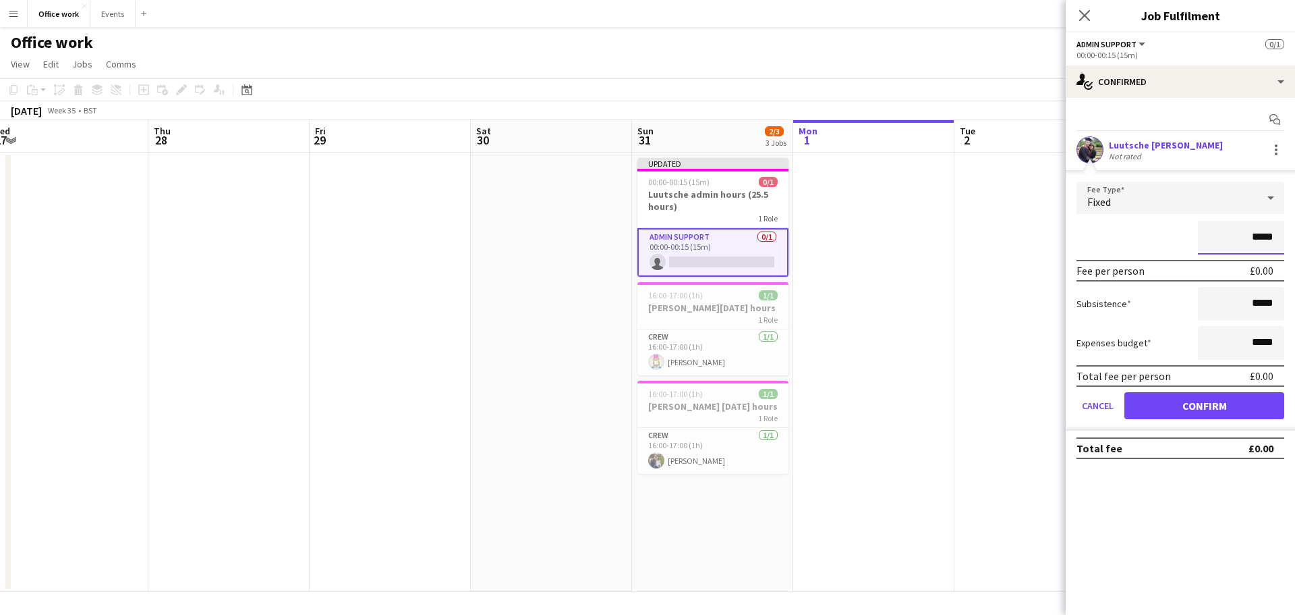
click at [1260, 235] on input "*****" at bounding box center [1241, 238] width 86 height 34
type input "**"
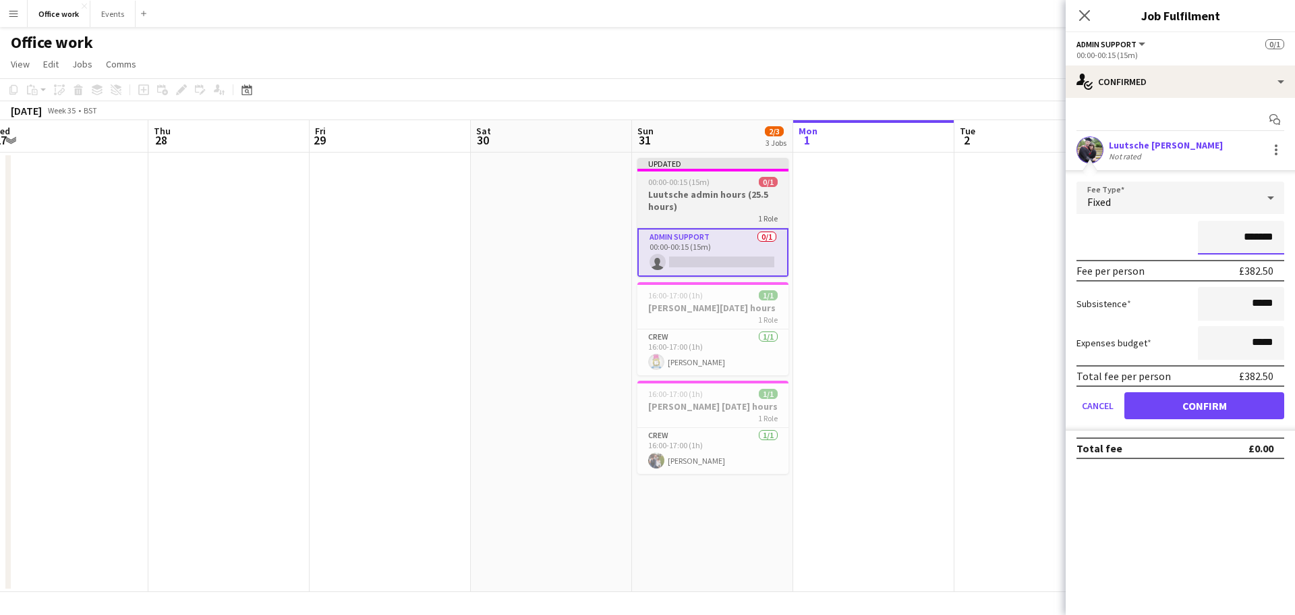
type input "*******"
click at [743, 192] on h3 "Luutsche admin hours (25.5 hours)" at bounding box center [712, 200] width 151 height 24
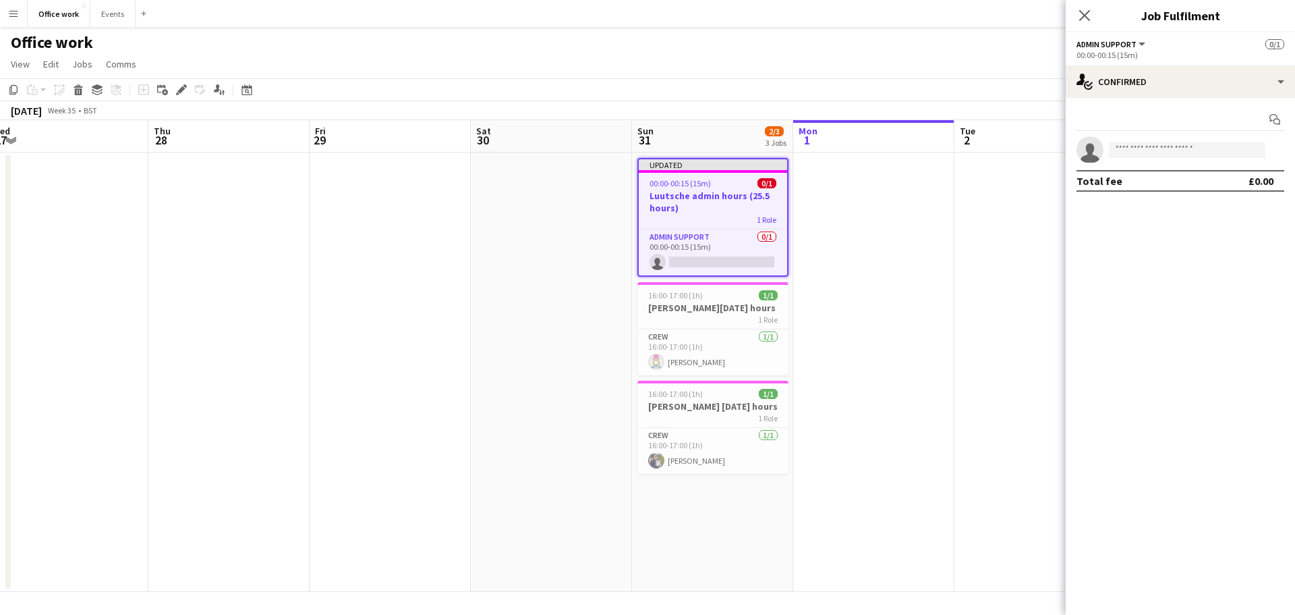
click at [747, 194] on h3 "Luutsche admin hours (25.5 hours)" at bounding box center [713, 202] width 148 height 24
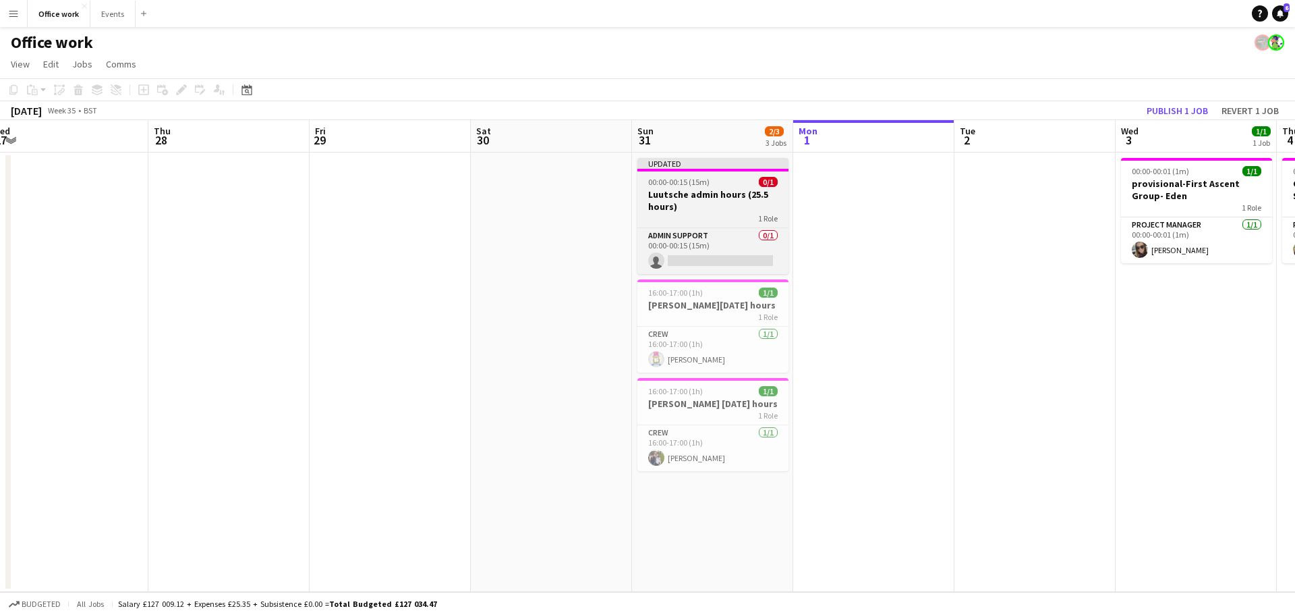
click at [766, 194] on h3 "Luutsche admin hours (25.5 hours)" at bounding box center [712, 200] width 151 height 24
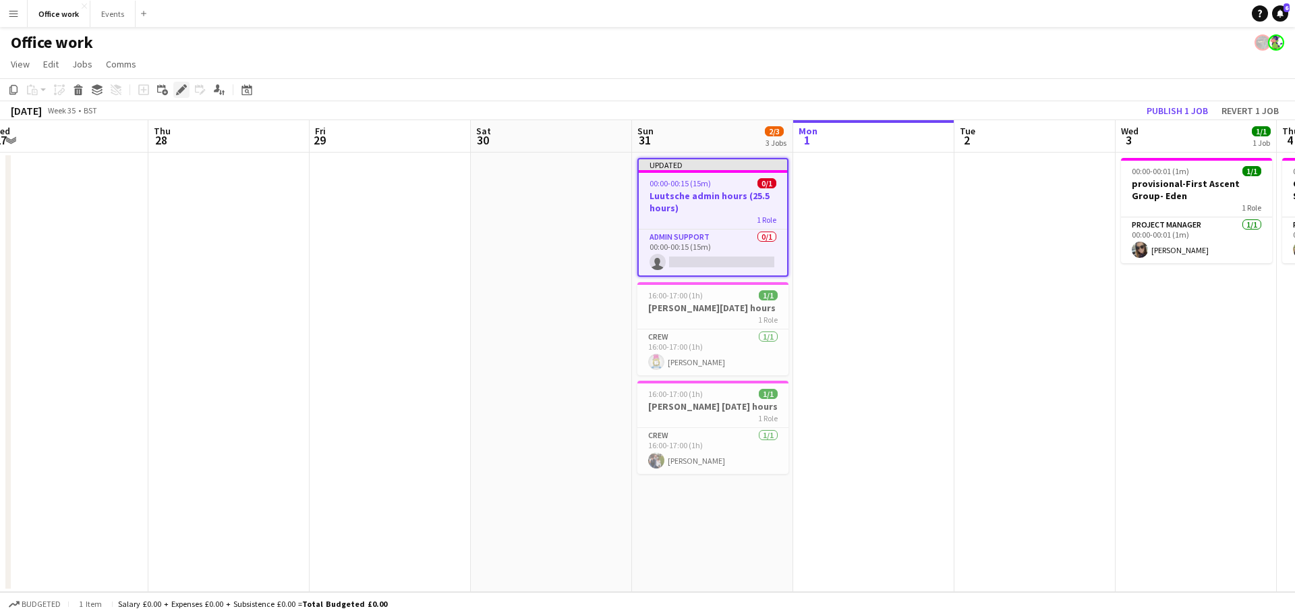
click at [179, 90] on icon "Edit" at bounding box center [181, 89] width 11 height 11
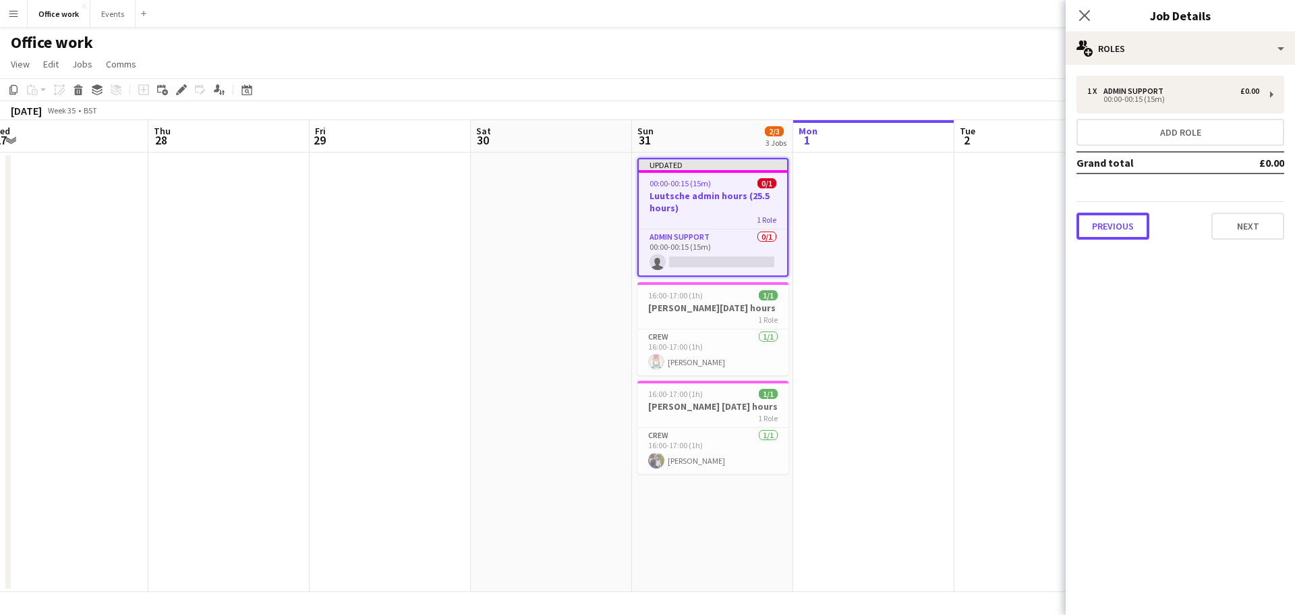
click at [1119, 216] on button "Previous" at bounding box center [1113, 225] width 73 height 27
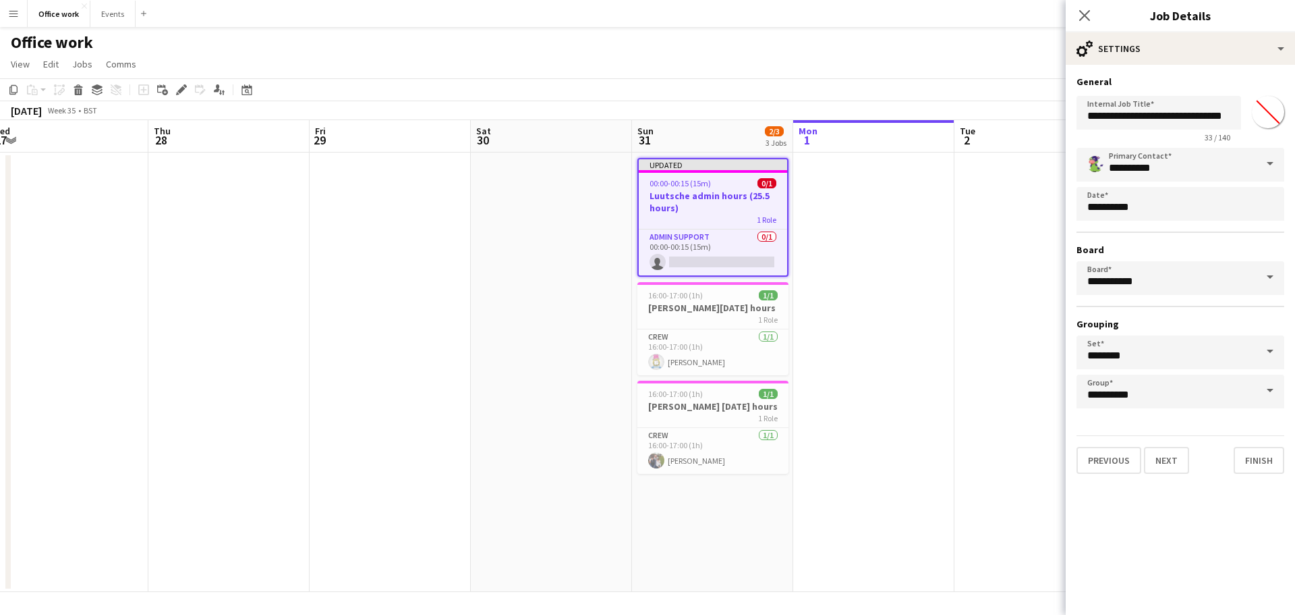
click at [1151, 133] on div "33 / 140" at bounding box center [1159, 137] width 165 height 10
click at [1201, 117] on input "**********" at bounding box center [1159, 113] width 165 height 34
type input "**********"
click at [1165, 465] on button "Next" at bounding box center [1166, 460] width 45 height 27
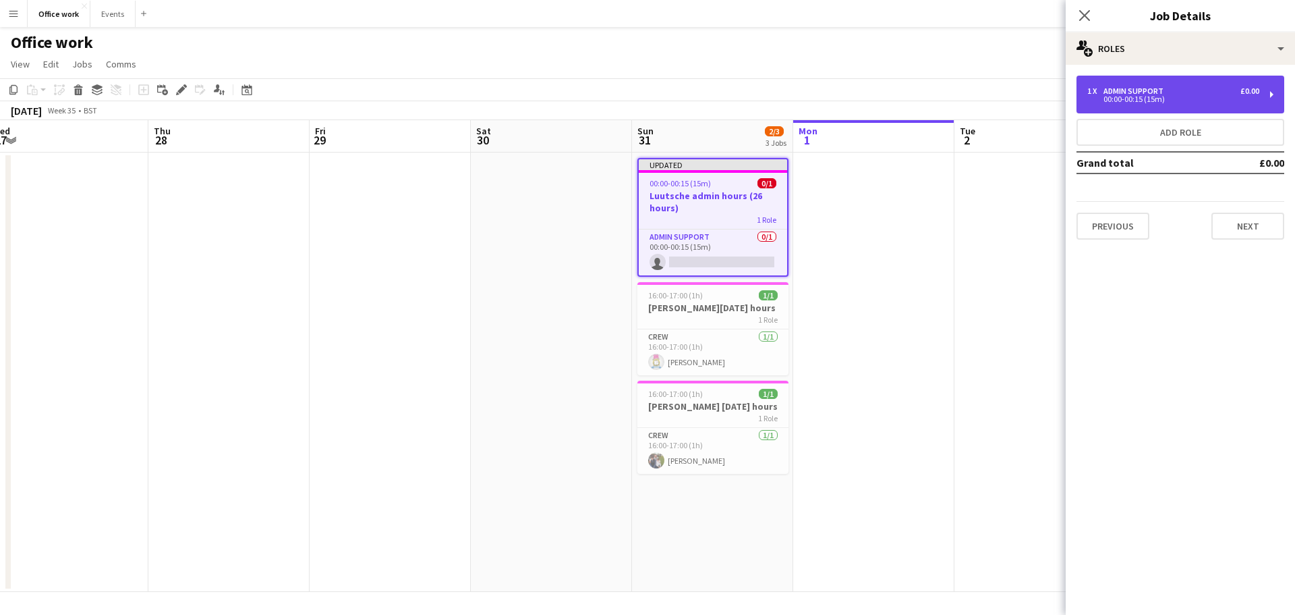
click at [1178, 101] on div "00:00-00:15 (15m)" at bounding box center [1173, 99] width 172 height 7
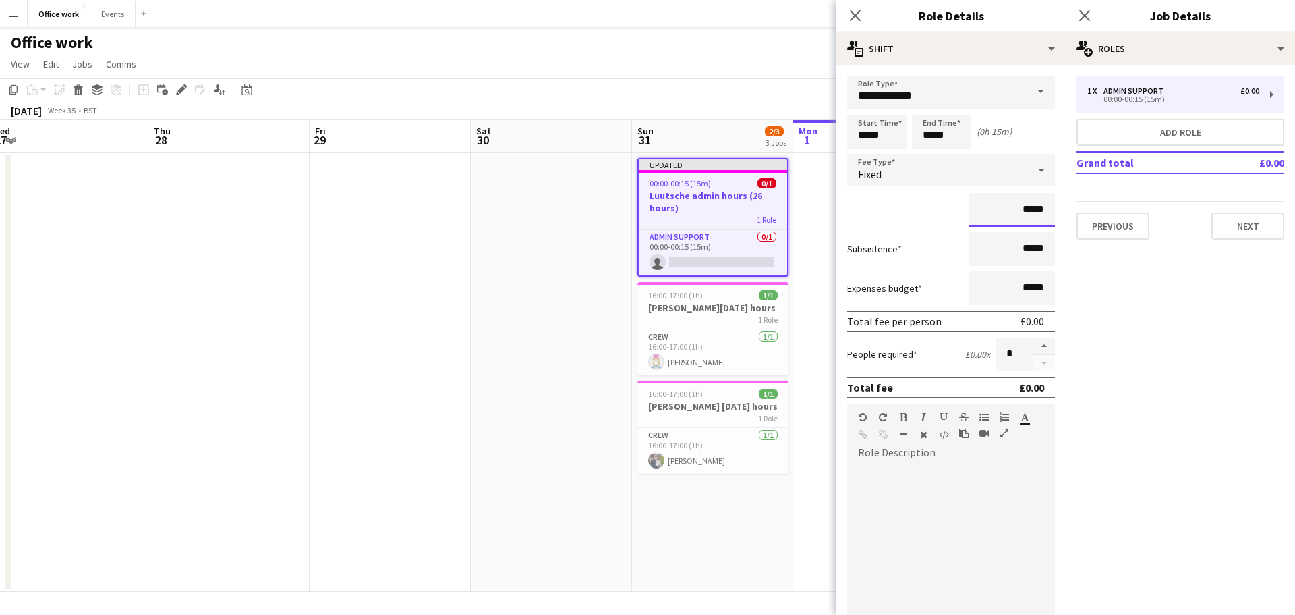
click at [1014, 206] on input "*****" at bounding box center [1012, 210] width 86 height 34
type input "**"
type input "*******"
click at [1247, 237] on button "Next" at bounding box center [1248, 225] width 73 height 27
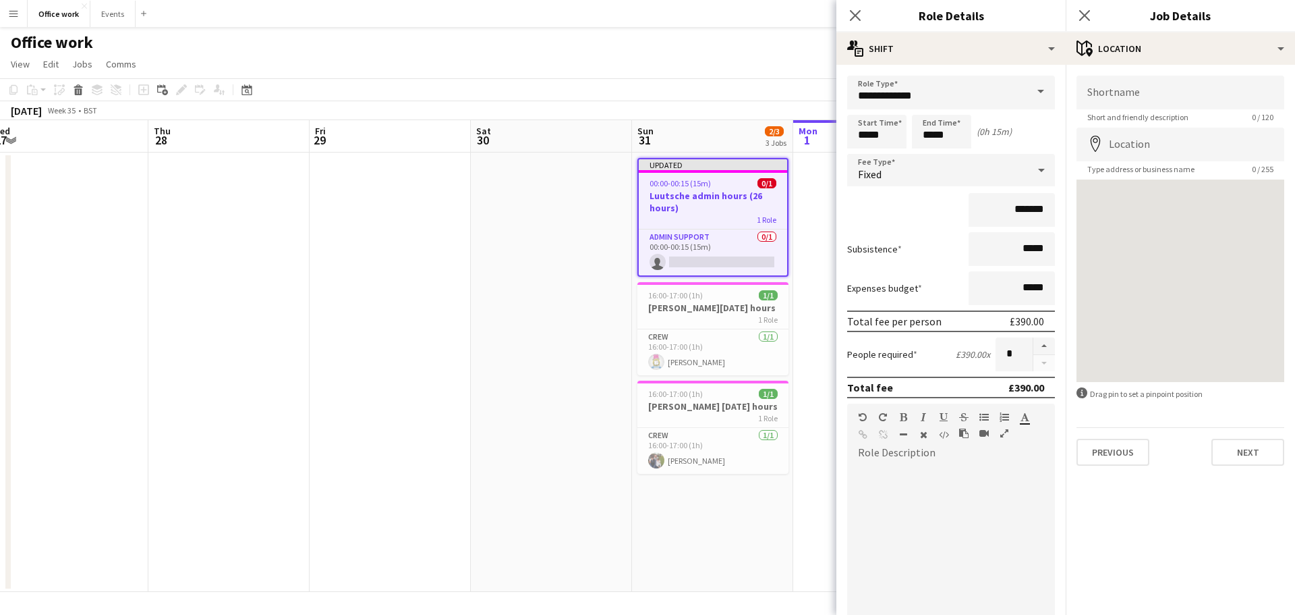
click at [730, 53] on app-page-menu "View Day view expanded Day view collapsed Month view Date picker Jump to [DATE]…" at bounding box center [647, 66] width 1295 height 26
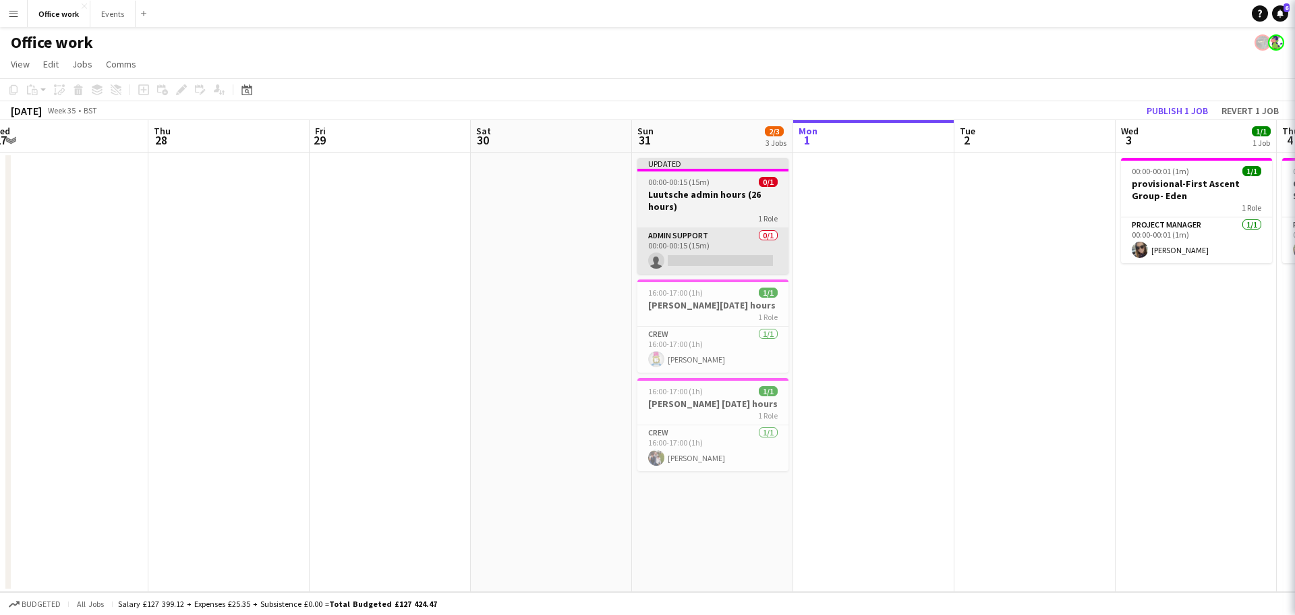
click at [706, 244] on app-card-role "Admin Support 0/1 00:00-00:15 (15m) single-neutral-actions" at bounding box center [712, 251] width 151 height 46
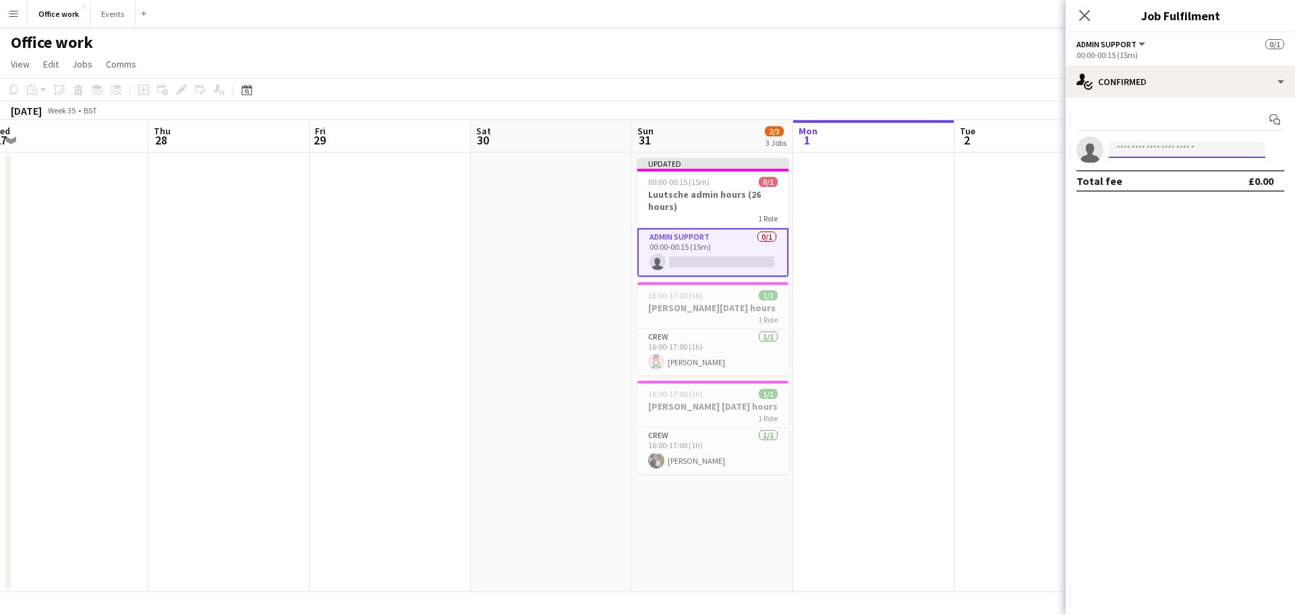
click at [1144, 152] on input at bounding box center [1187, 150] width 157 height 16
type input "***"
click at [1175, 174] on span "Luutsche [PERSON_NAME]" at bounding box center [1166, 168] width 93 height 11
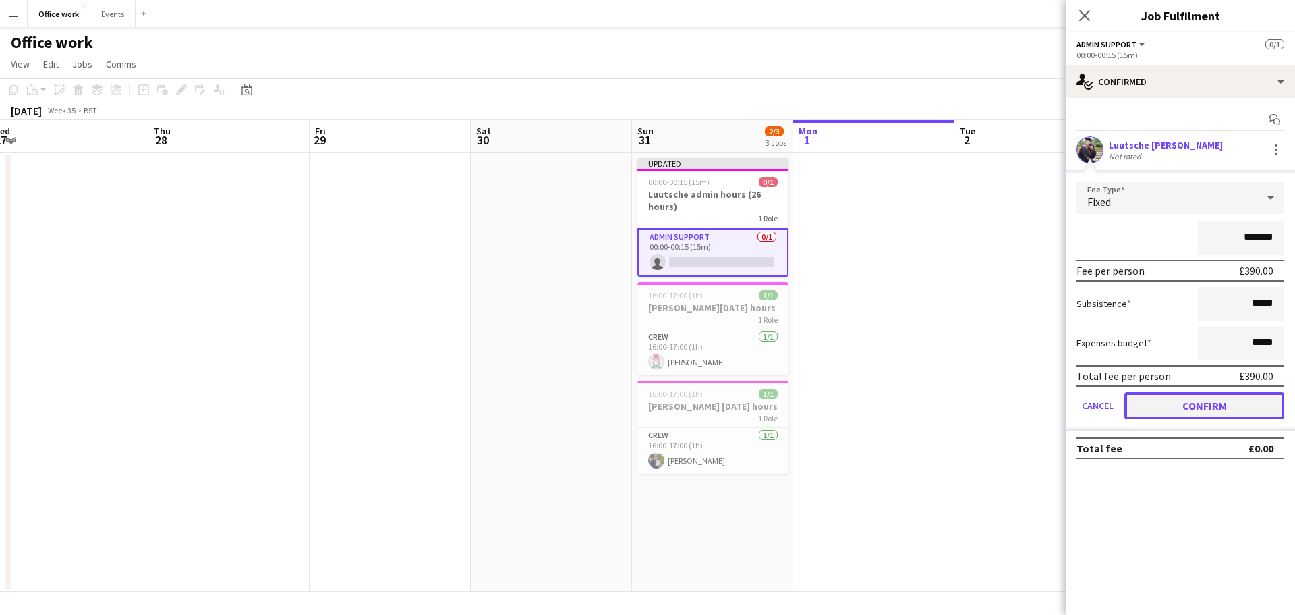
click at [1199, 418] on button "Confirm" at bounding box center [1205, 405] width 160 height 27
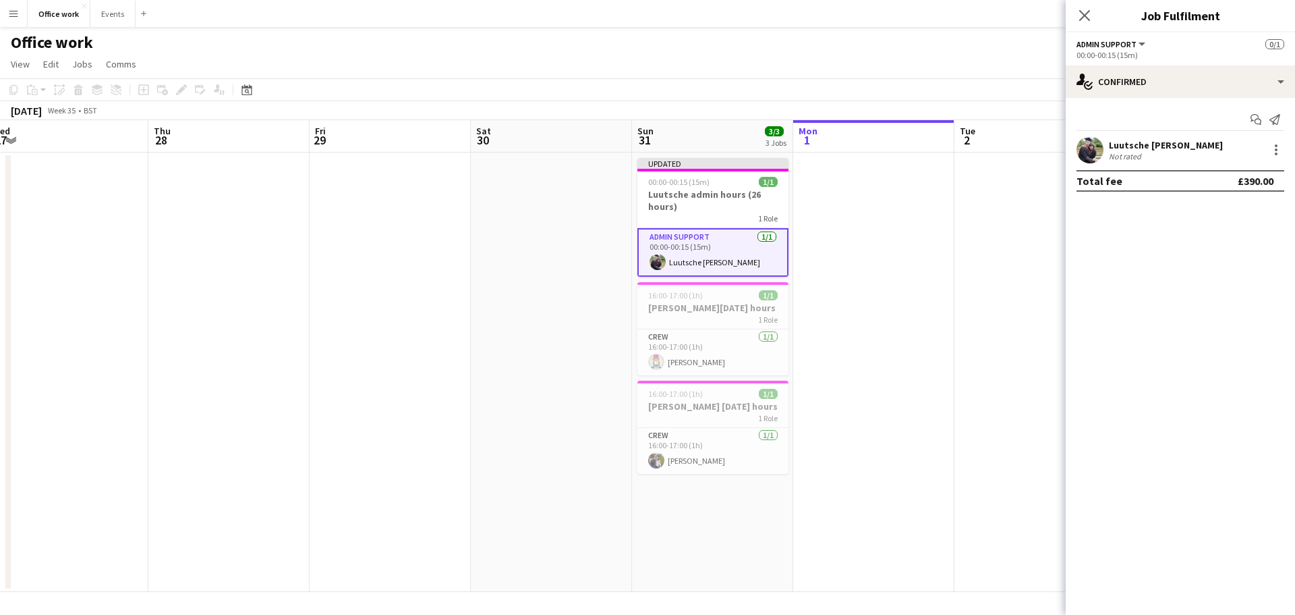
click at [911, 82] on app-toolbar "Copy Paste Paste Ctrl+V Paste with crew Ctrl+Shift+V Paste linked Job [GEOGRAPH…" at bounding box center [647, 89] width 1295 height 23
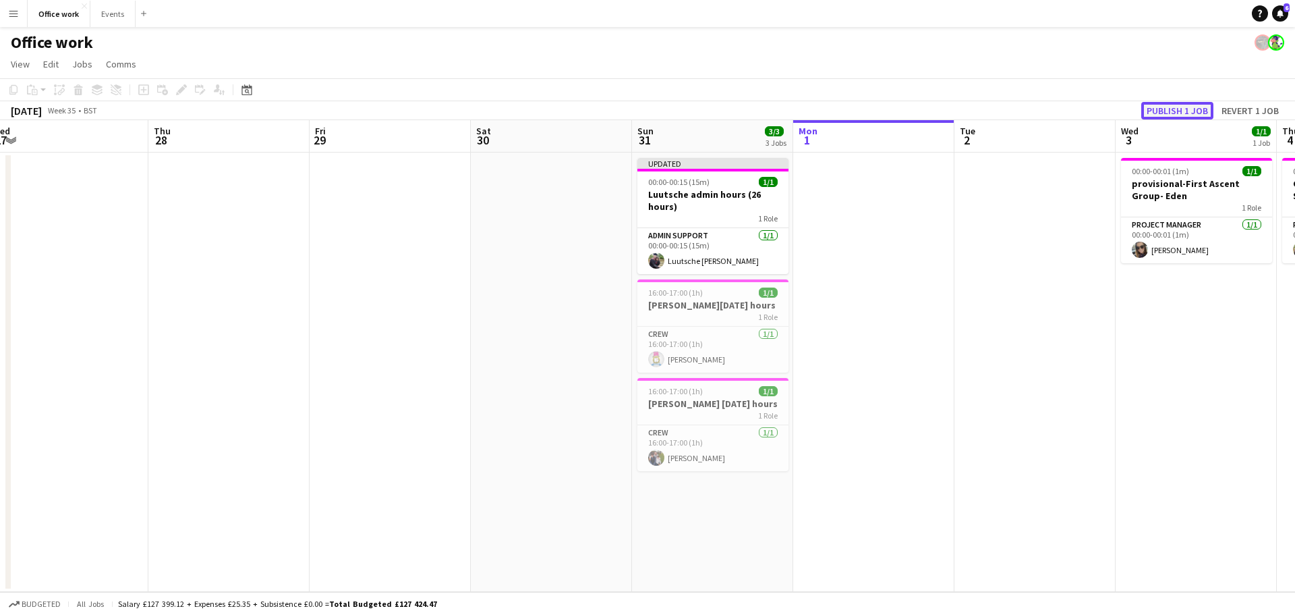
click at [1174, 117] on button "Publish 1 job" at bounding box center [1177, 111] width 72 height 18
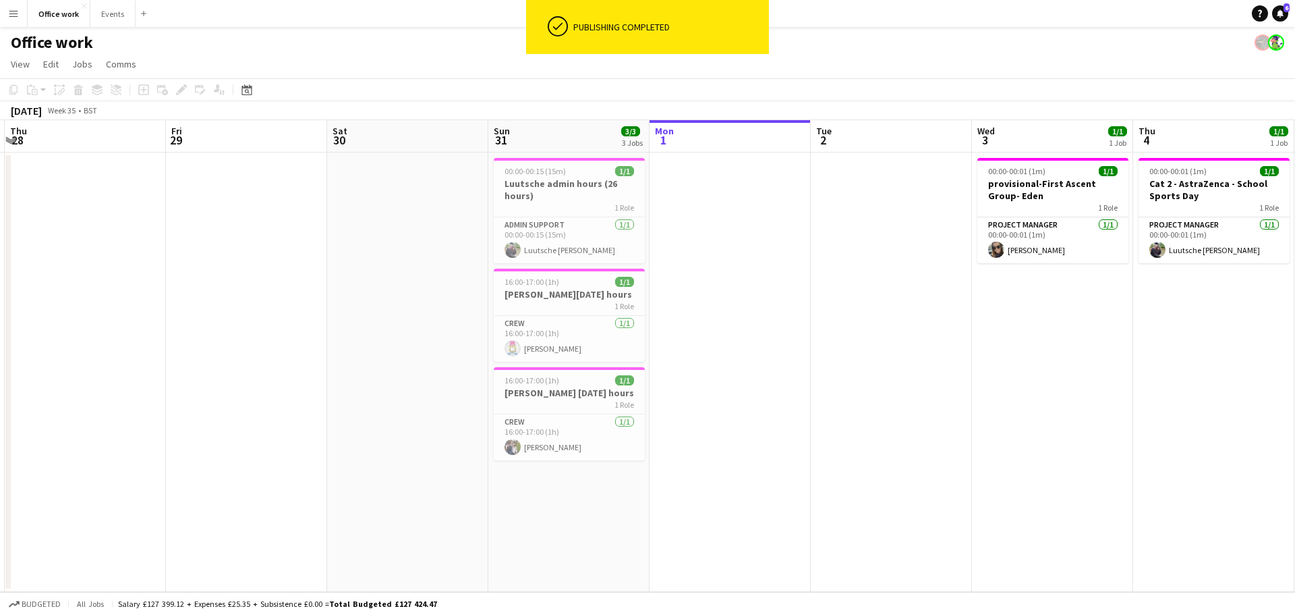
drag, startPoint x: 1174, startPoint y: 454, endPoint x: 711, endPoint y: 456, distance: 462.8
click at [711, 456] on app-calendar-viewport "Mon 25 Tue 26 Wed 27 Thu 28 Fri 29 Sat 30 Sun 31 3/3 3 Jobs Mon 1 Tue 2 Wed 3 1…" at bounding box center [647, 356] width 1295 height 472
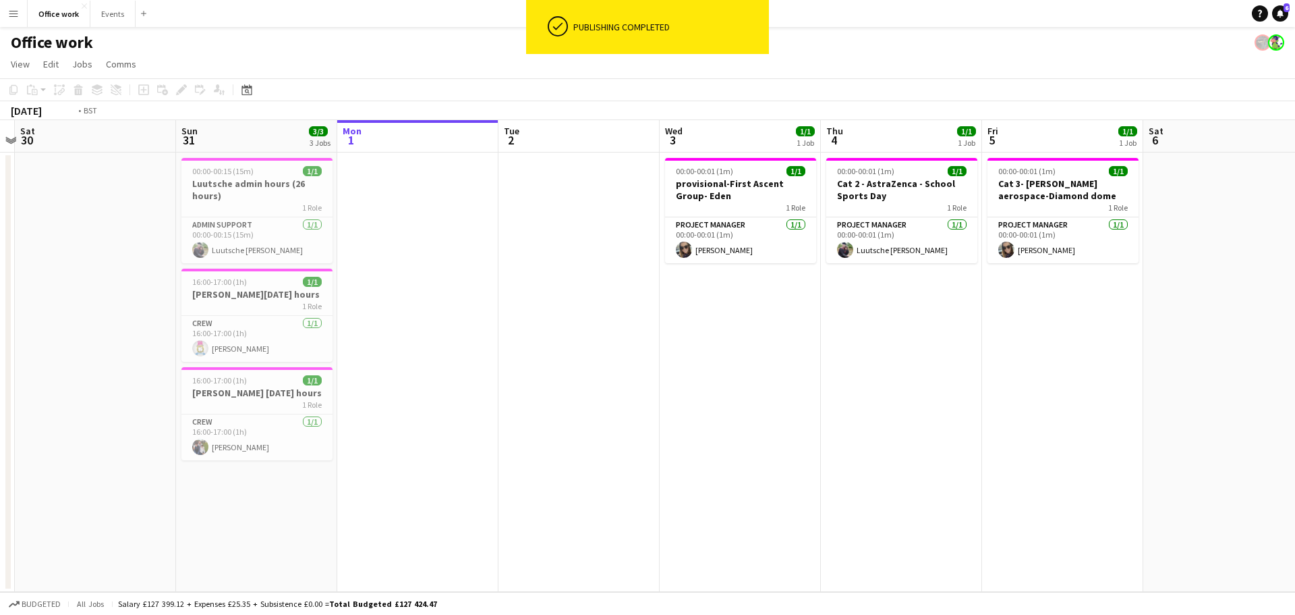
drag, startPoint x: 855, startPoint y: 509, endPoint x: 695, endPoint y: 517, distance: 159.4
click at [695, 517] on app-calendar-viewport "Wed 27 Thu 28 Fri 29 Sat 30 Sun 31 3/3 3 Jobs Mon 1 Tue 2 Wed 3 1/1 1 Job Thu 4…" at bounding box center [647, 356] width 1295 height 472
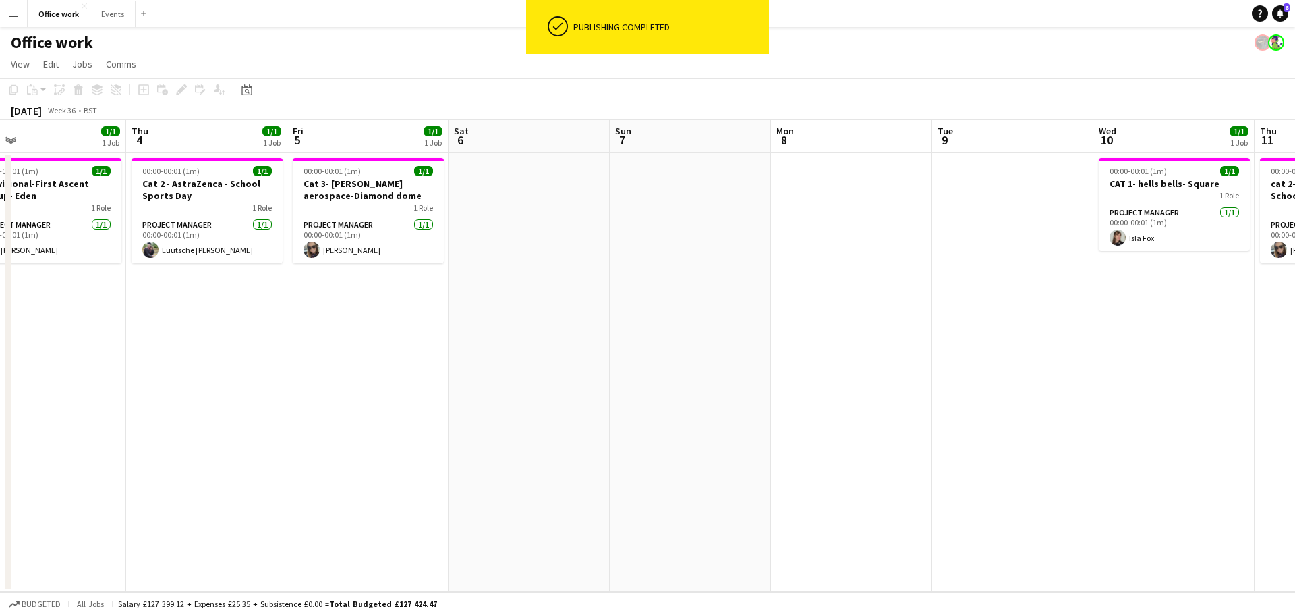
drag, startPoint x: 960, startPoint y: 495, endPoint x: 698, endPoint y: 491, distance: 261.8
click at [613, 509] on app-calendar-viewport "Sun 31 3/3 3 Jobs Mon 1 Tue 2 Wed 3 1/1 1 Job Thu 4 1/1 1 Job Fri 5 1/1 1 Job S…" at bounding box center [647, 356] width 1295 height 472
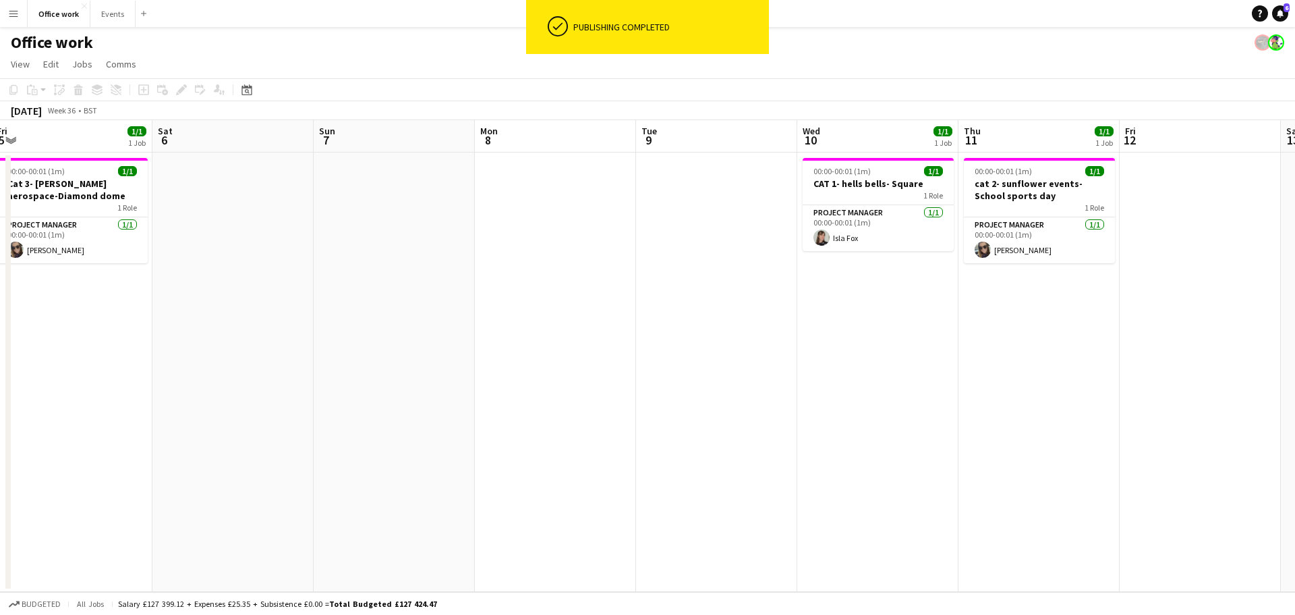
drag, startPoint x: 938, startPoint y: 492, endPoint x: 624, endPoint y: 513, distance: 314.4
click at [624, 513] on app-calendar-viewport "Tue 2 Wed 3 1/1 1 Job Thu 4 1/1 1 Job Fri 5 1/1 1 Job Sat 6 Sun 7 Mon 8 Tue 9 W…" at bounding box center [647, 356] width 1295 height 472
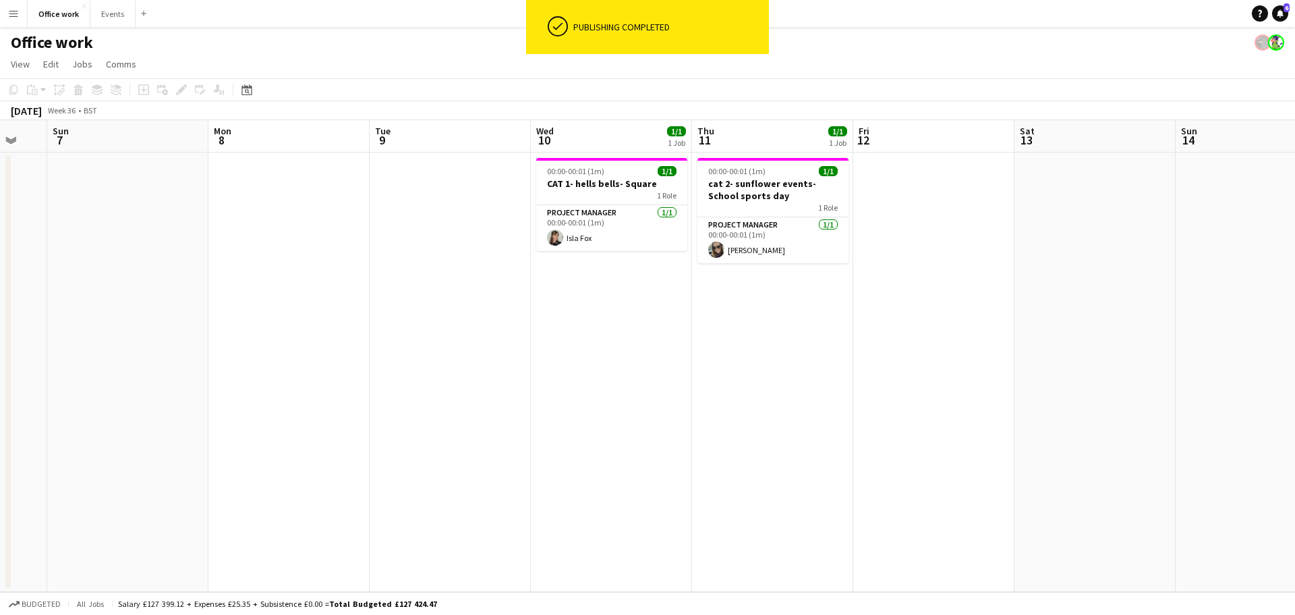
drag, startPoint x: 559, startPoint y: 464, endPoint x: 535, endPoint y: 454, distance: 26.3
click at [535, 454] on app-calendar-viewport "Thu 4 1/1 1 Job Fri 5 1/1 1 Job Sat 6 Sun 7 Mon 8 Tue 9 Wed 10 1/1 1 Job Thu 11…" at bounding box center [647, 356] width 1295 height 472
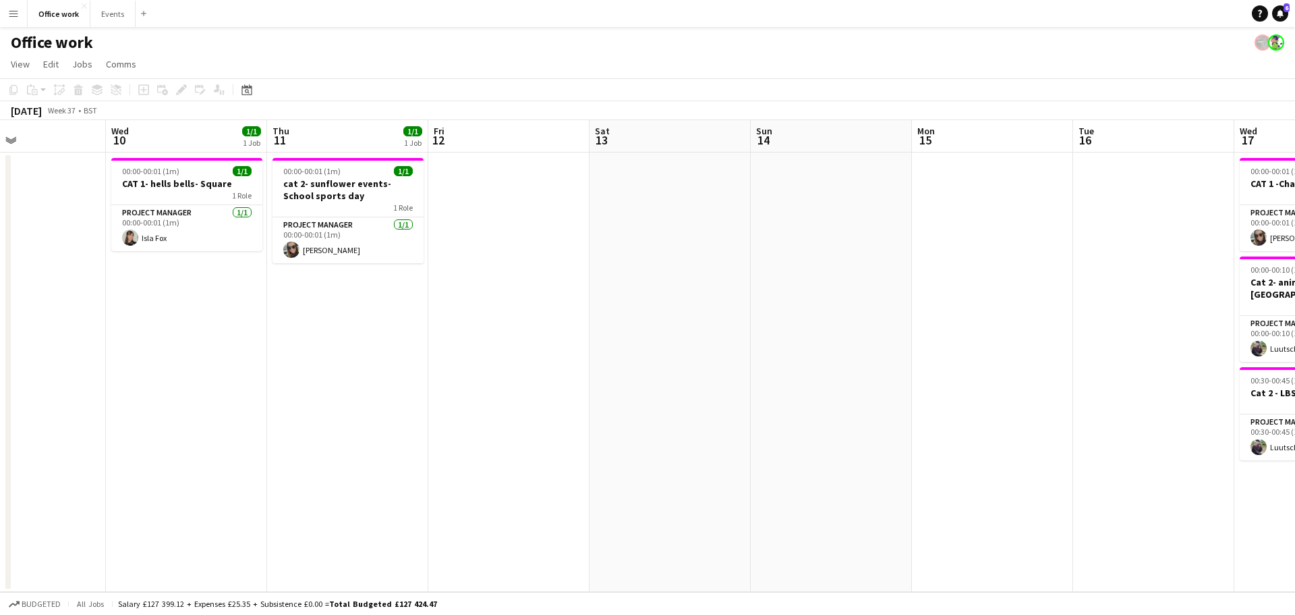
drag, startPoint x: 722, startPoint y: 385, endPoint x: 581, endPoint y: 394, distance: 141.9
click at [581, 394] on app-calendar-viewport "Sat 6 Sun 7 Mon 8 Tue 9 Wed 10 1/1 1 Job Thu 11 1/1 1 Job Fri 12 Sat 13 Sun 14 …" at bounding box center [647, 356] width 1295 height 472
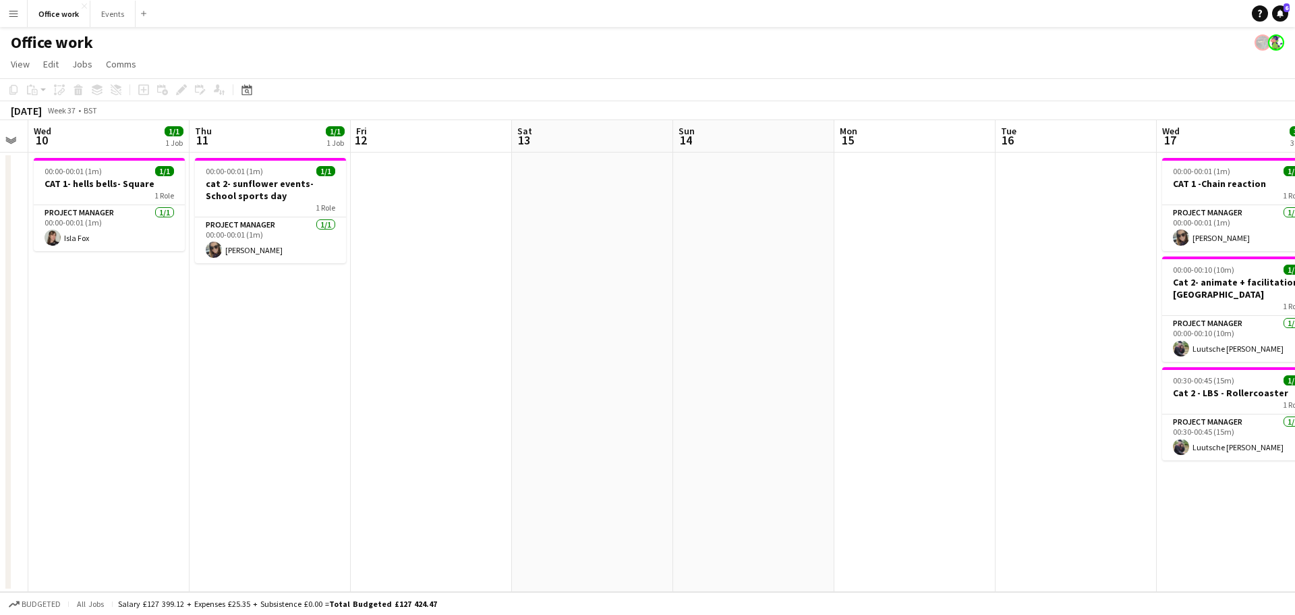
drag, startPoint x: 963, startPoint y: 387, endPoint x: 404, endPoint y: 411, distance: 559.8
click at [404, 411] on app-calendar-viewport "Sun 7 Mon 8 Tue 9 Wed 10 1/1 1 Job Thu 11 1/1 1 Job Fri 12 Sat 13 Sun 14 Mon 15…" at bounding box center [647, 356] width 1295 height 472
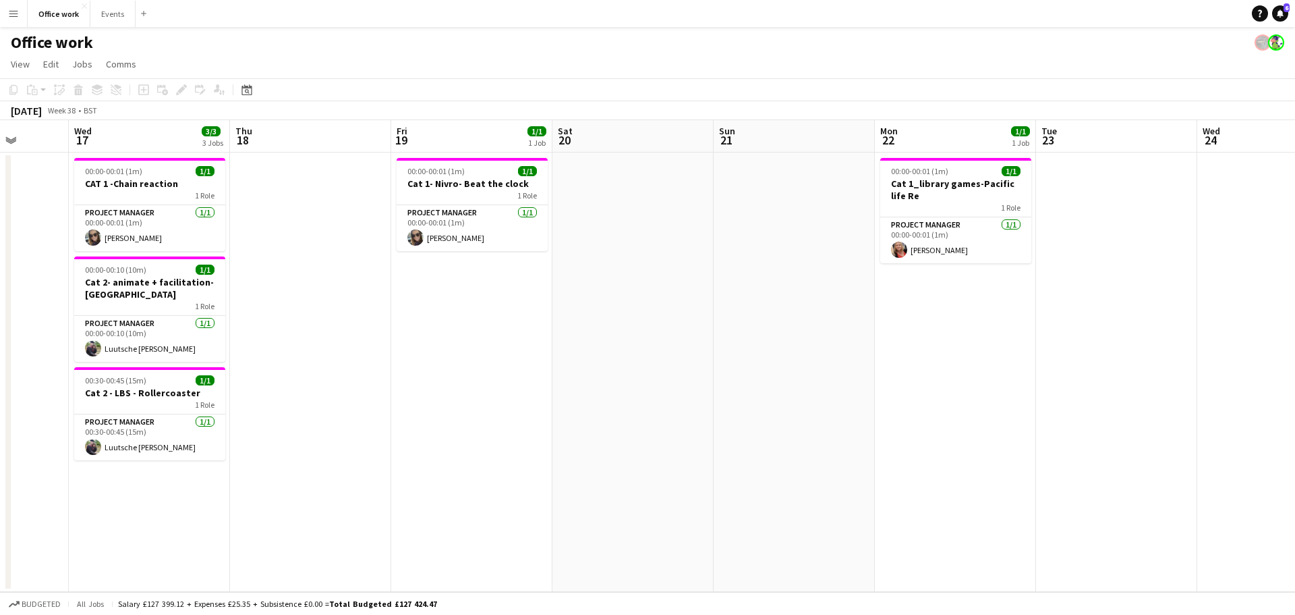
drag, startPoint x: 985, startPoint y: 432, endPoint x: 592, endPoint y: 462, distance: 394.4
click at [578, 465] on app-calendar-viewport "Sun 14 Mon 15 Tue 16 Wed 17 3/3 3 Jobs Thu 18 Fri 19 1/1 1 Job Sat 20 Sun 21 Mo…" at bounding box center [647, 356] width 1295 height 472
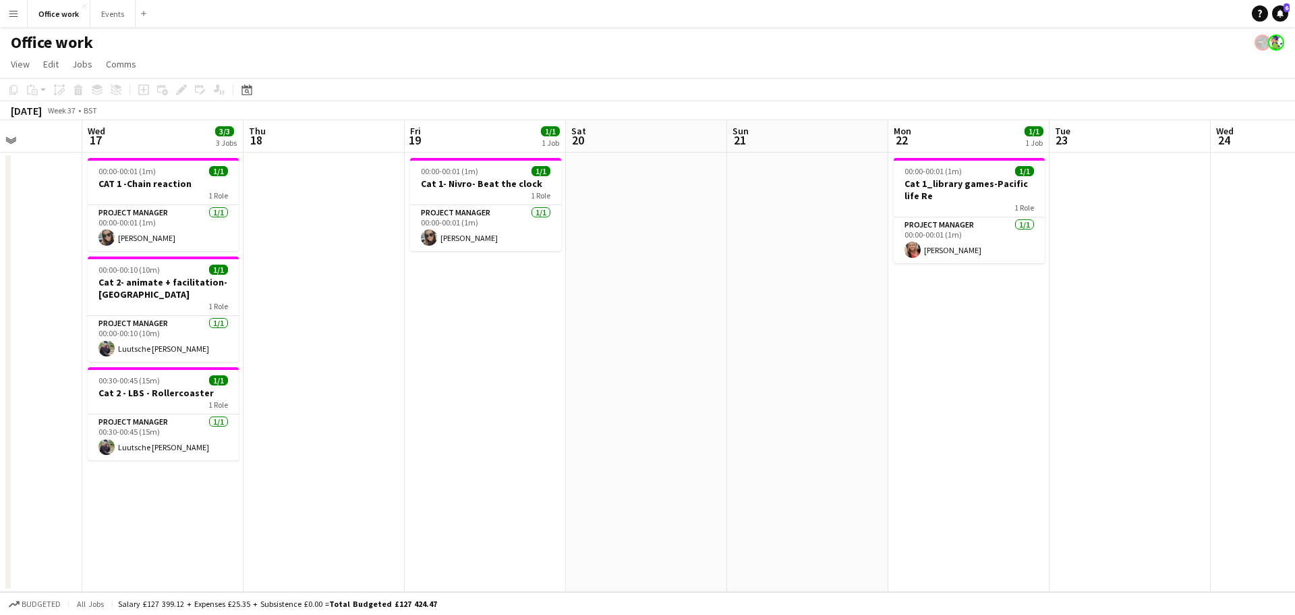
drag, startPoint x: 1057, startPoint y: 436, endPoint x: 580, endPoint y: 509, distance: 482.5
click at [580, 509] on app-calendar-viewport "Sun 14 Mon 15 Tue 16 Wed 17 3/3 3 Jobs Thu 18 Fri 19 1/1 1 Job Sat 20 Sun 21 Mo…" at bounding box center [647, 356] width 1295 height 472
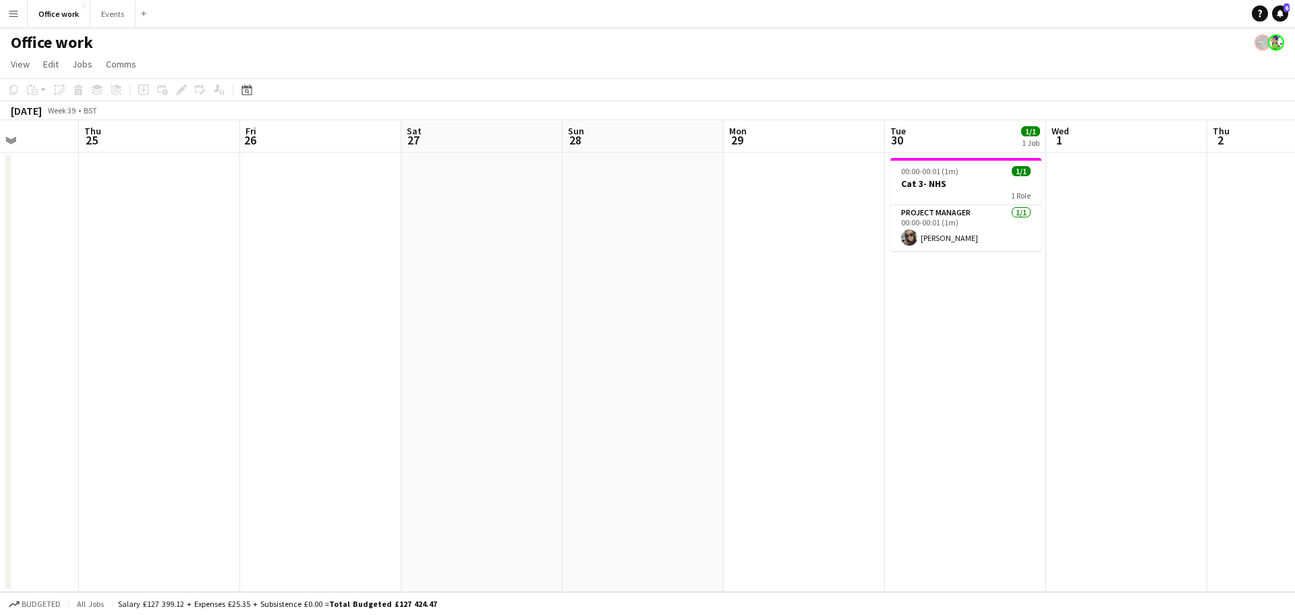
drag, startPoint x: 936, startPoint y: 485, endPoint x: 234, endPoint y: 562, distance: 705.8
click at [234, 562] on app-calendar-viewport "Mon 22 1/1 1 Job Tue 23 Wed 24 Thu 25 Fri 26 Sat 27 Sun 28 Mon 29 Tue 30 1/1 1 …" at bounding box center [647, 356] width 1295 height 472
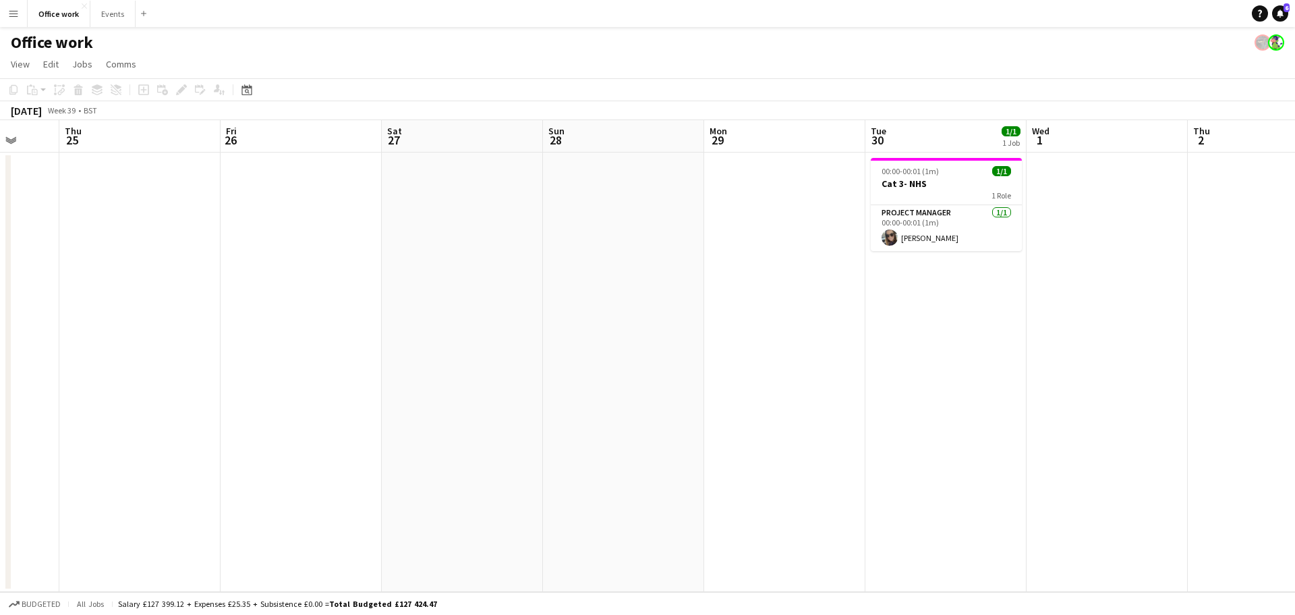
drag, startPoint x: 955, startPoint y: 451, endPoint x: 347, endPoint y: 502, distance: 609.9
click at [348, 502] on app-calendar-viewport "Mon 22 1/1 1 Job Tue 23 Wed 24 Thu 25 Fri 26 Sat 27 Sun 28 Mon 29 Tue 30 1/1 1 …" at bounding box center [647, 356] width 1295 height 472
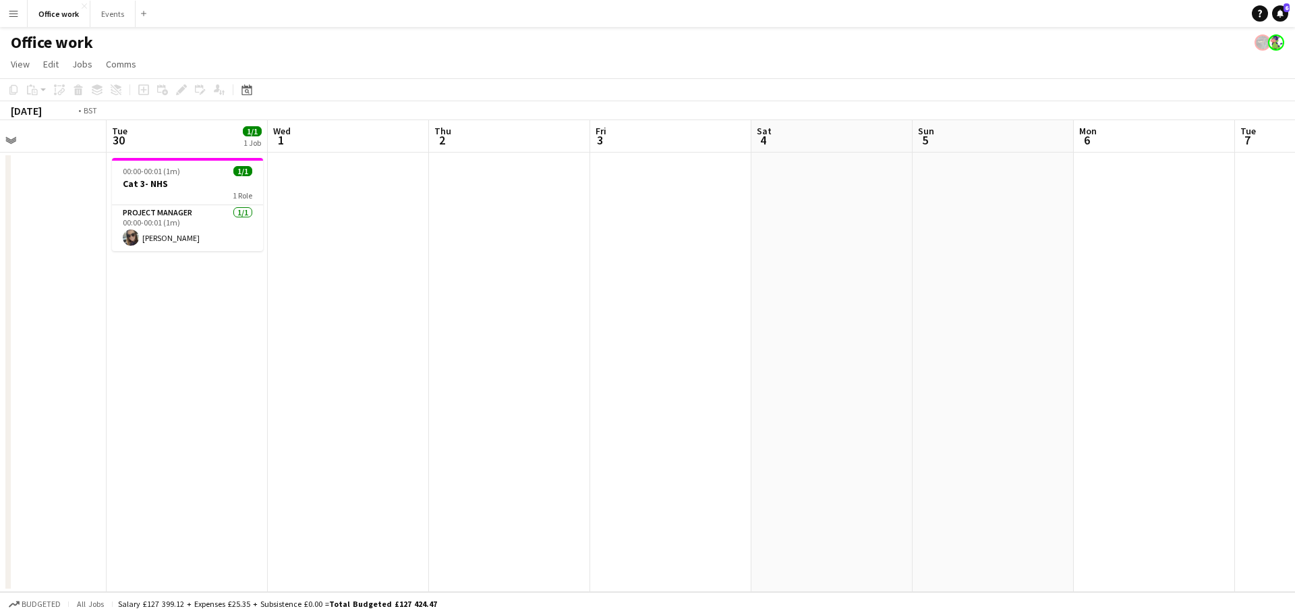
drag, startPoint x: 772, startPoint y: 427, endPoint x: 347, endPoint y: 451, distance: 425.0
click at [347, 451] on app-calendar-viewport "Fri 26 Sat 27 Sun 28 Mon 29 Tue 30 1/1 1 Job Wed 1 Thu 2 Fri 3 Sat 4 Sun 5 Mon …" at bounding box center [647, 356] width 1295 height 472
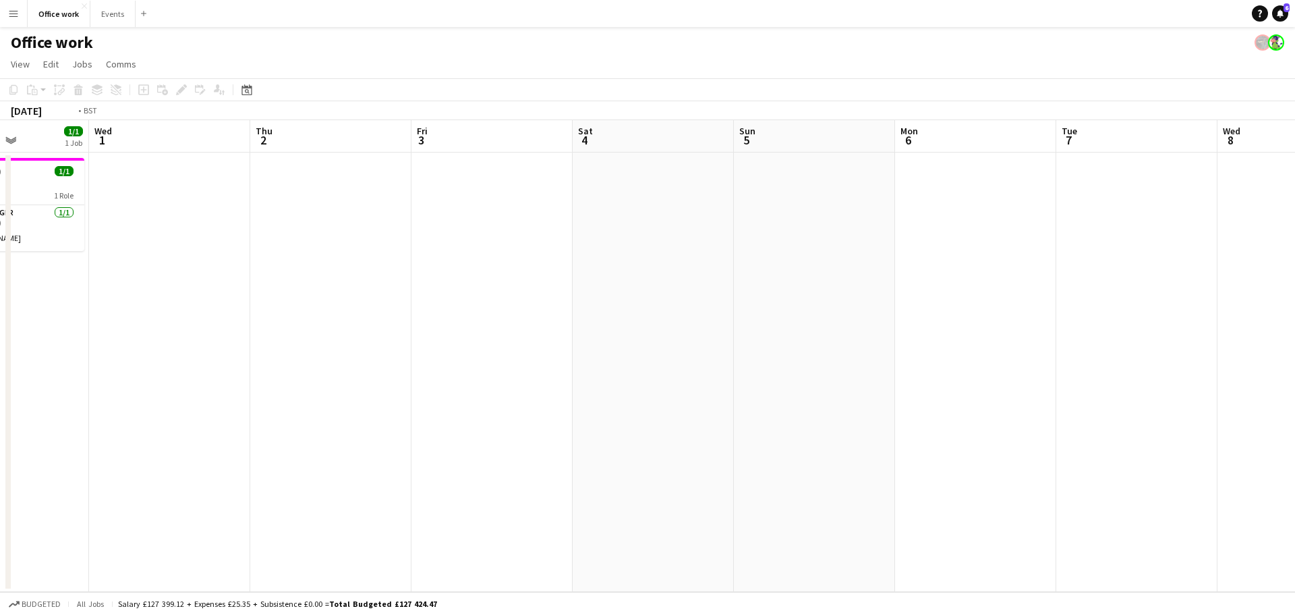
drag, startPoint x: 627, startPoint y: 298, endPoint x: 740, endPoint y: 308, distance: 113.1
click at [733, 307] on app-calendar-viewport "Sun 28 Mon 29 Tue 30 1/1 1 Job Wed 1 Thu 2 Fri 3 Sat 4 Sun 5 Mon 6 Tue 7 Wed 8 …" at bounding box center [647, 356] width 1295 height 472
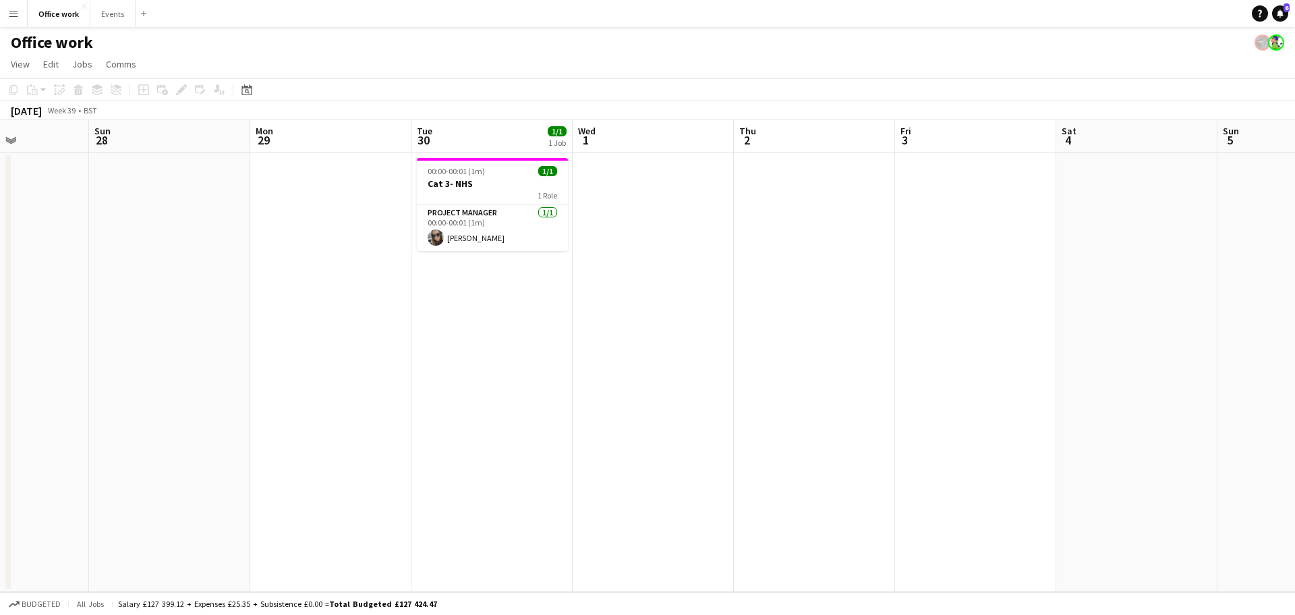
scroll to position [0, 385]
click at [524, 350] on app-date-cell "00:00-00:01 (1m) 1/1 Cat 3- NHS 1 Role Project Manager [DATE] 00:00-00:01 (1m) …" at bounding box center [501, 371] width 161 height 439
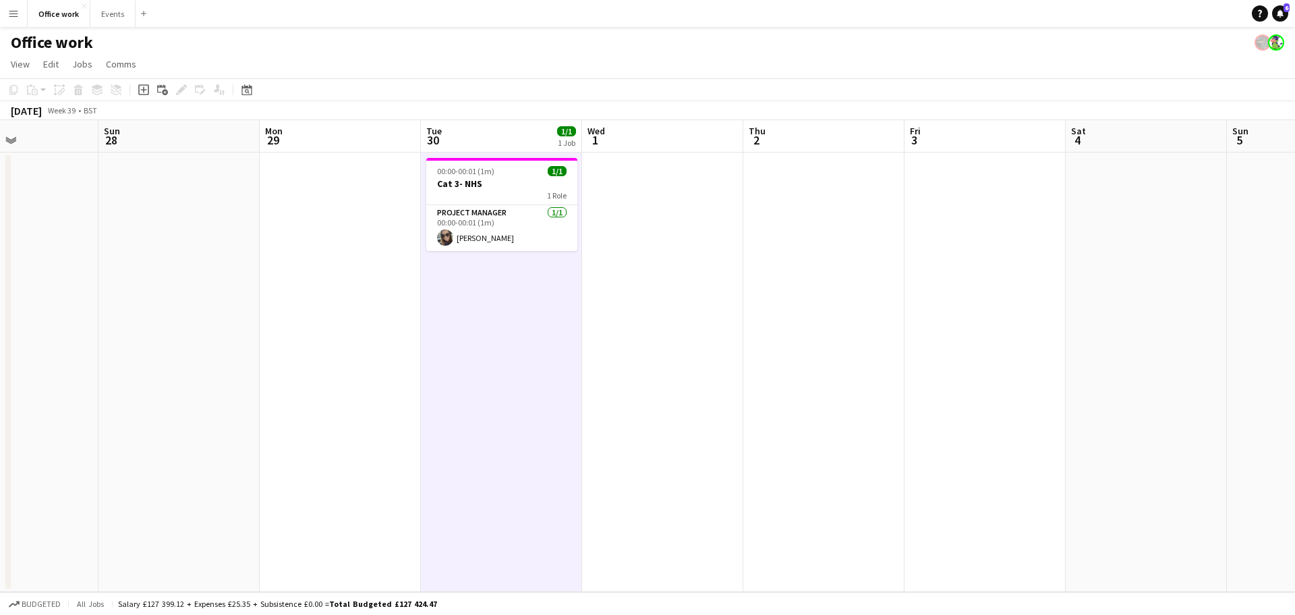
scroll to position [0, 385]
click at [145, 86] on icon "Add job" at bounding box center [143, 89] width 11 height 11
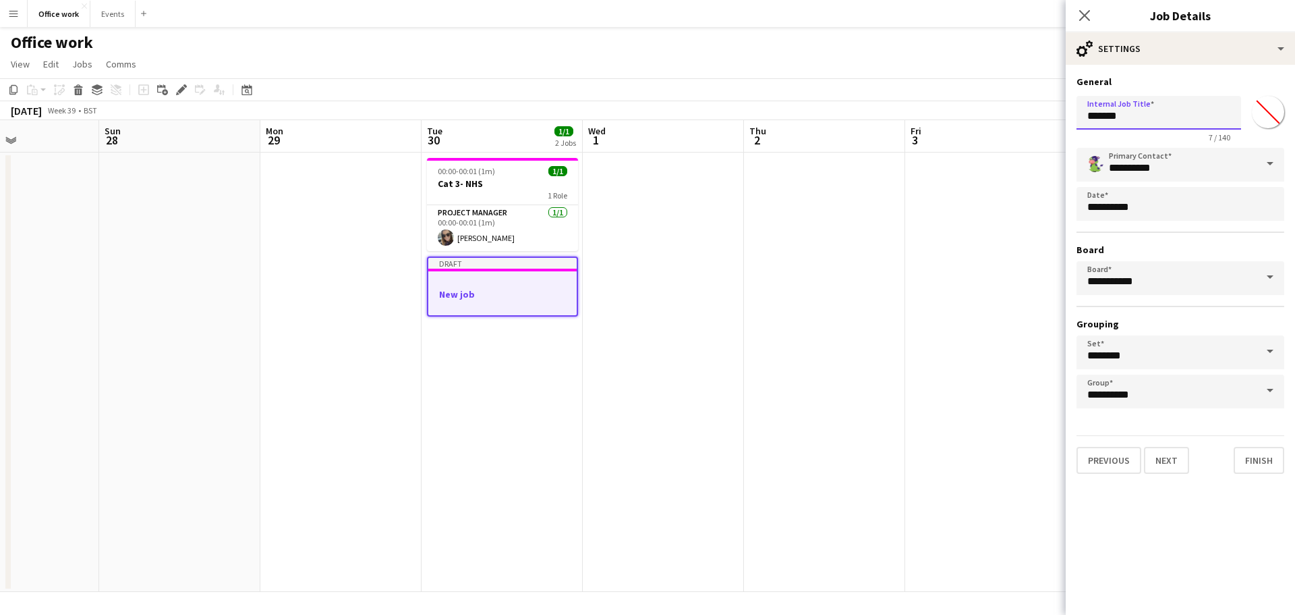
drag, startPoint x: 1132, startPoint y: 111, endPoint x: 966, endPoint y: 113, distance: 166.0
click at [967, 112] on body "Menu Boards Boards Boards All jobs Status Workforce Workforce My Workforce Recr…" at bounding box center [647, 307] width 1295 height 615
type input "**********"
click at [1168, 474] on div "**********" at bounding box center [1180, 275] width 229 height 420
click at [1170, 457] on button "Next" at bounding box center [1166, 460] width 45 height 27
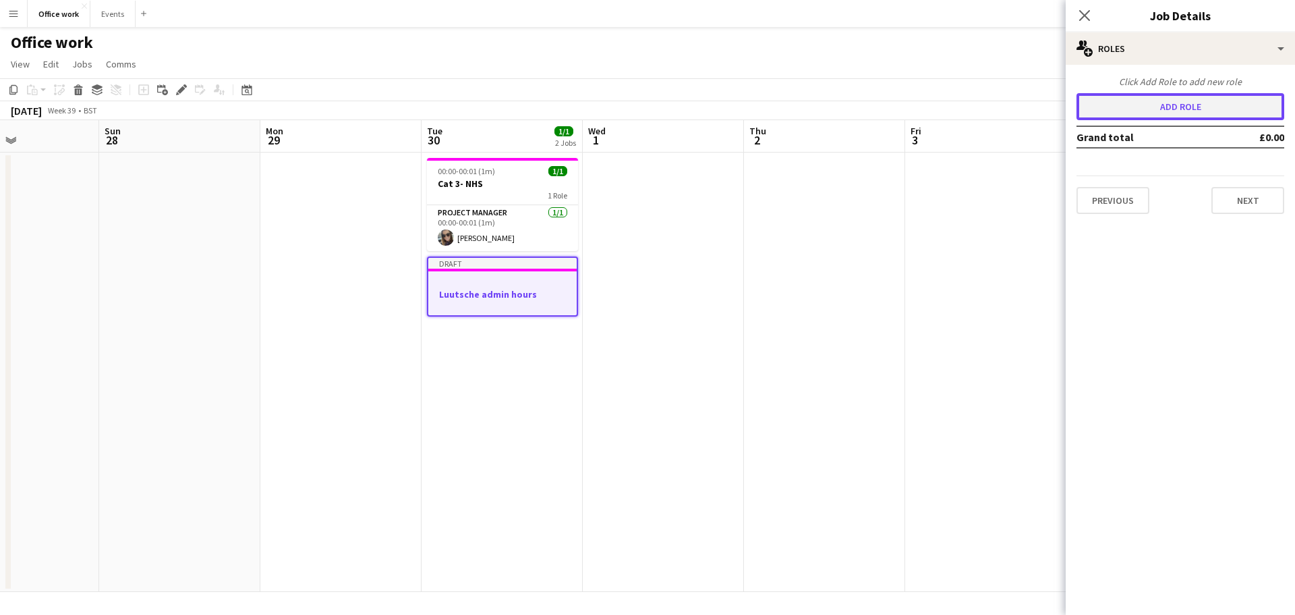
click at [1154, 94] on button "Add role" at bounding box center [1181, 106] width 208 height 27
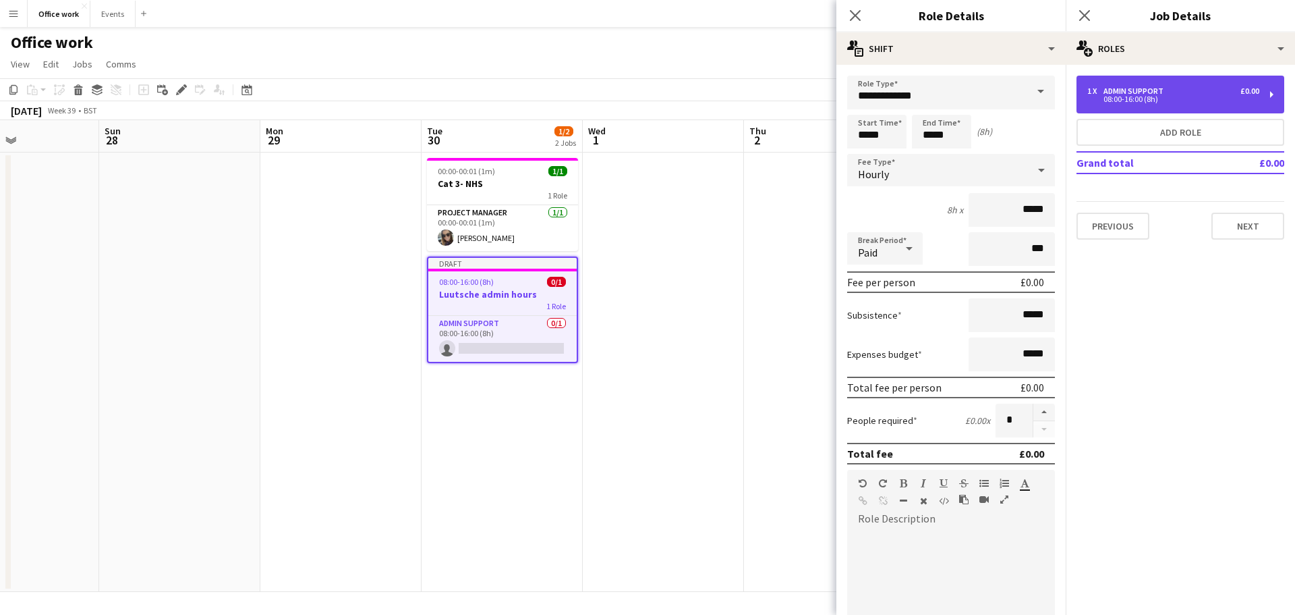
click at [1151, 89] on div "Admin Support" at bounding box center [1136, 90] width 65 height 9
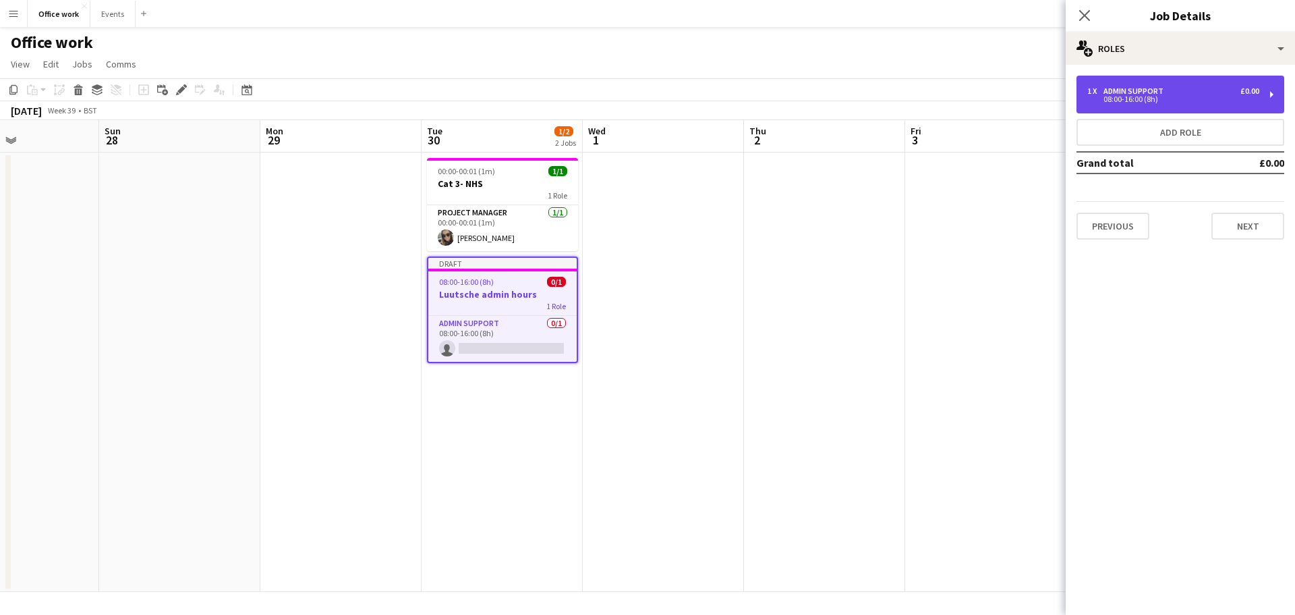
click at [1149, 96] on div "08:00-16:00 (8h)" at bounding box center [1173, 99] width 172 height 7
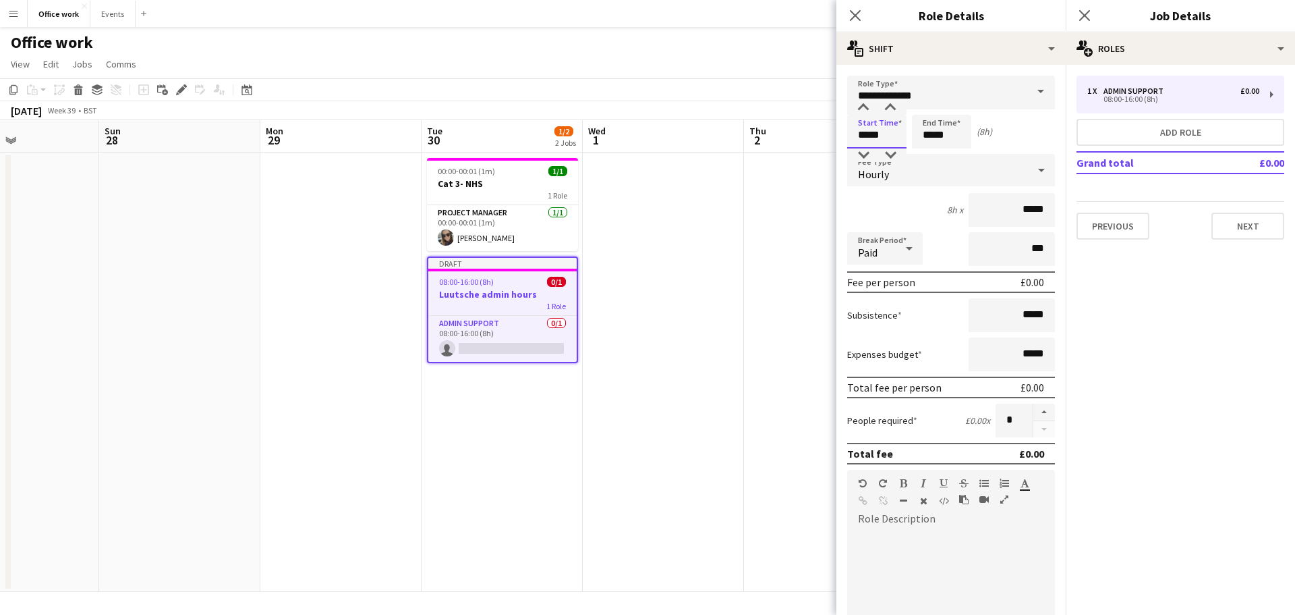
drag, startPoint x: 888, startPoint y: 134, endPoint x: 809, endPoint y: 133, distance: 79.6
click at [812, 134] on body "Menu Boards Boards Boards All jobs Status Workforce Workforce My Workforce Recr…" at bounding box center [647, 307] width 1295 height 615
type input "*****"
click at [987, 185] on mat-select "Hourly" at bounding box center [951, 171] width 208 height 34
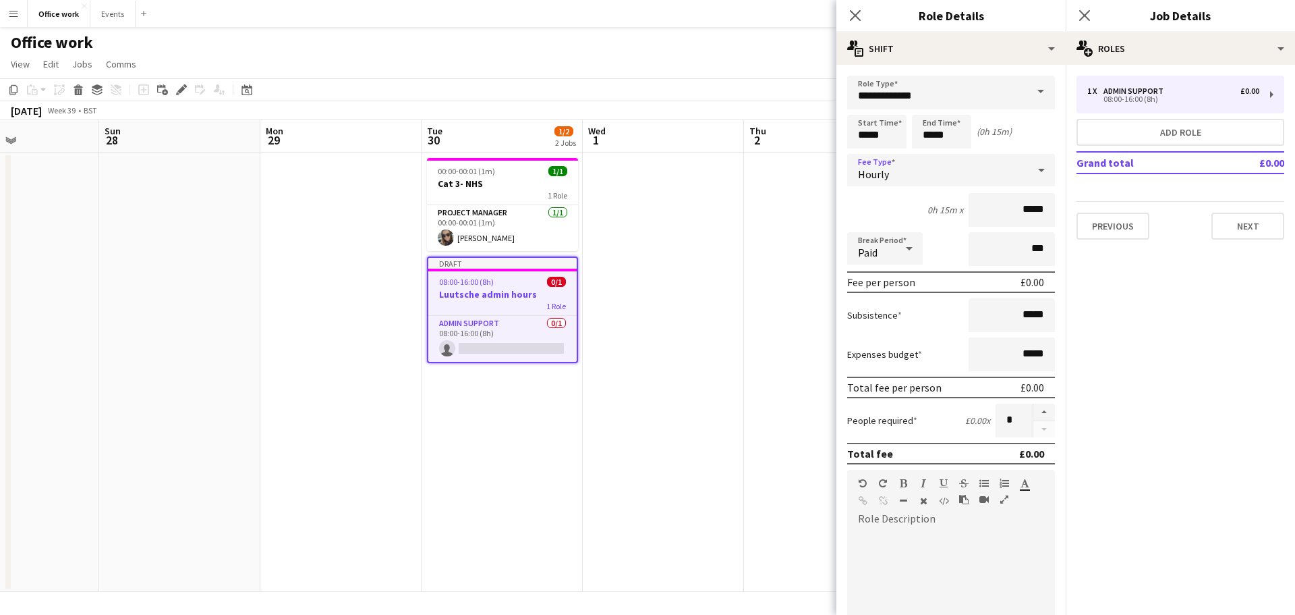
click at [987, 179] on div "Hourly" at bounding box center [937, 170] width 181 height 32
click at [967, 225] on mat-option "Fixed" at bounding box center [946, 242] width 198 height 34
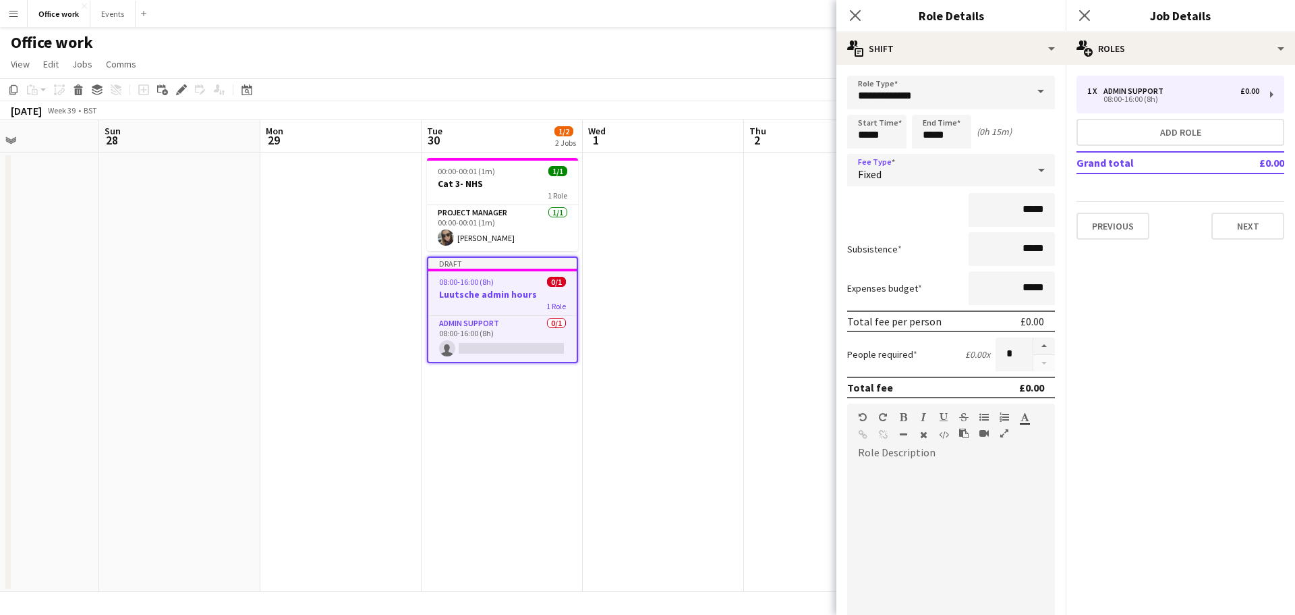
click at [1281, 345] on mat-expansion-panel "pencil3 General details 1 x Admin Support £0.00 08:00-16:00 (8h) Add role Grand…" at bounding box center [1180, 340] width 229 height 550
click at [1271, 215] on button "Next" at bounding box center [1248, 225] width 73 height 27
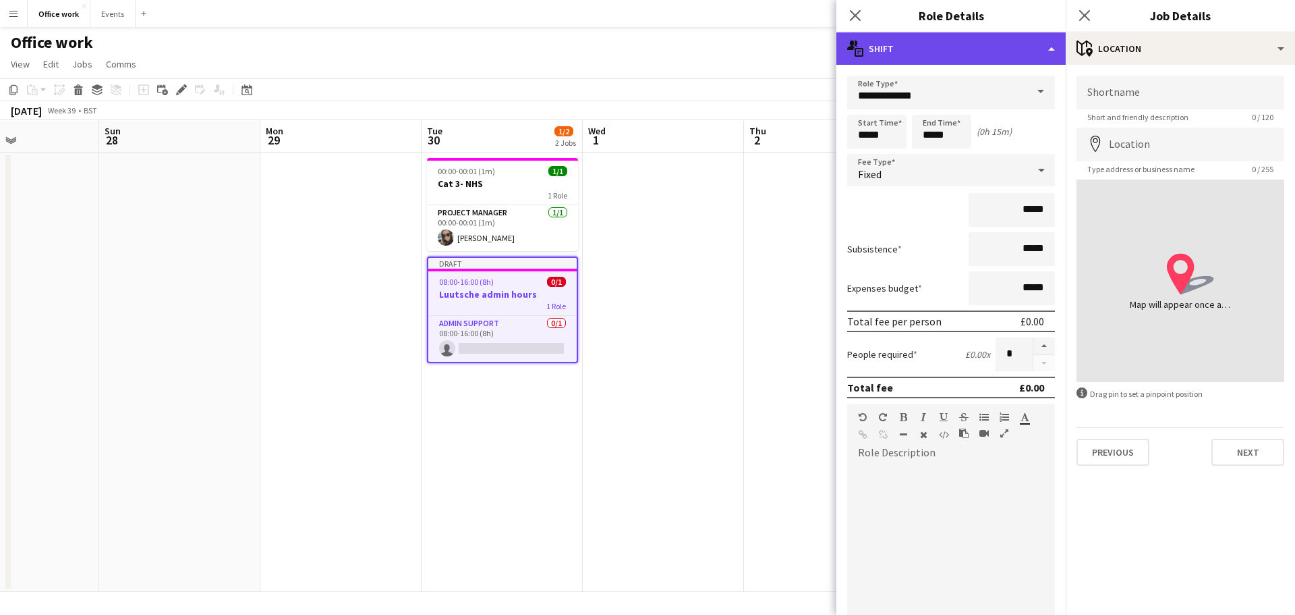
click at [843, 64] on div "multiple-actions-text Shift" at bounding box center [950, 48] width 229 height 32
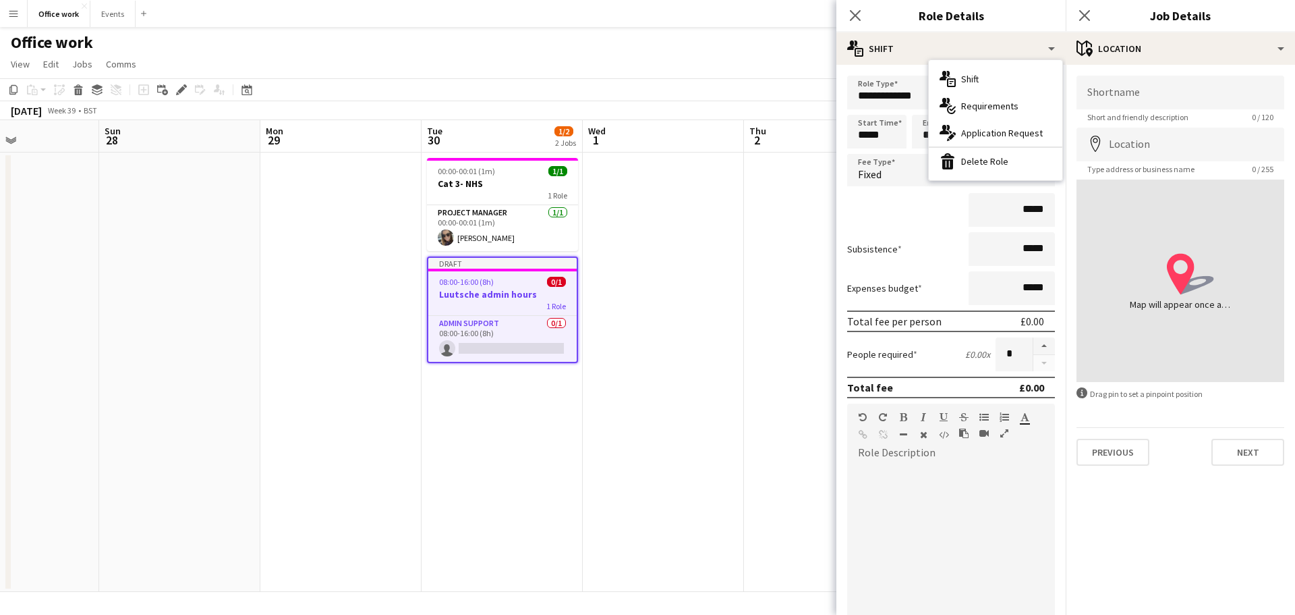
click at [756, 51] on div "Office work" at bounding box center [647, 40] width 1295 height 26
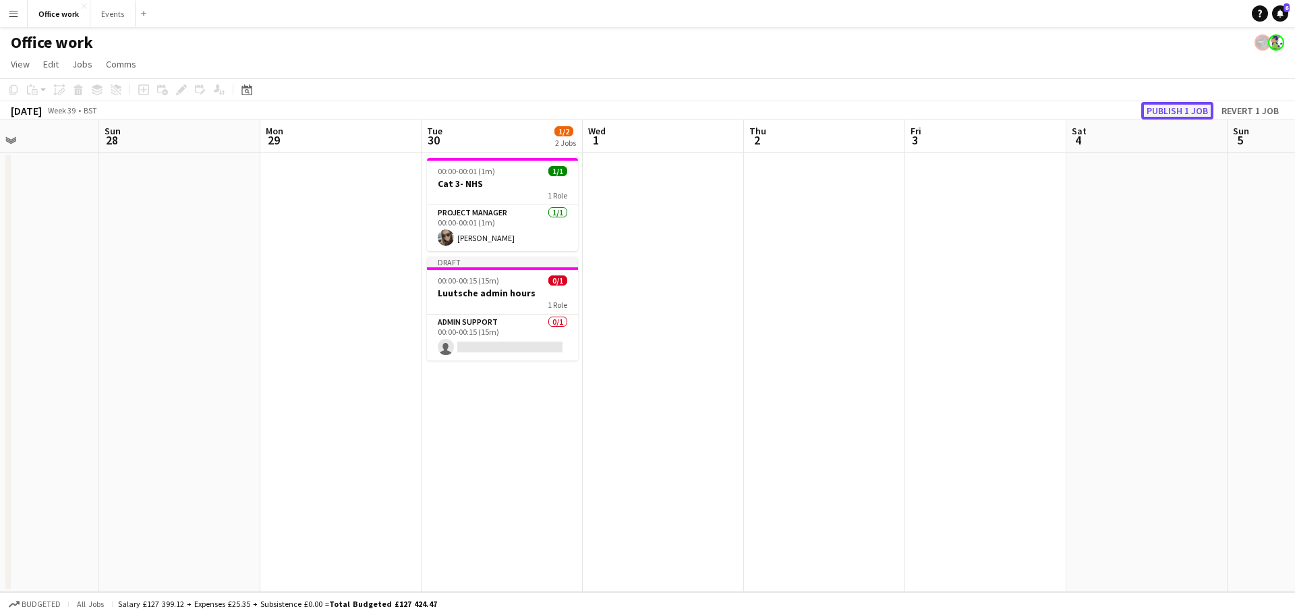
click at [1183, 103] on button "Publish 1 job" at bounding box center [1177, 111] width 72 height 18
